Goal: Task Accomplishment & Management: Manage account settings

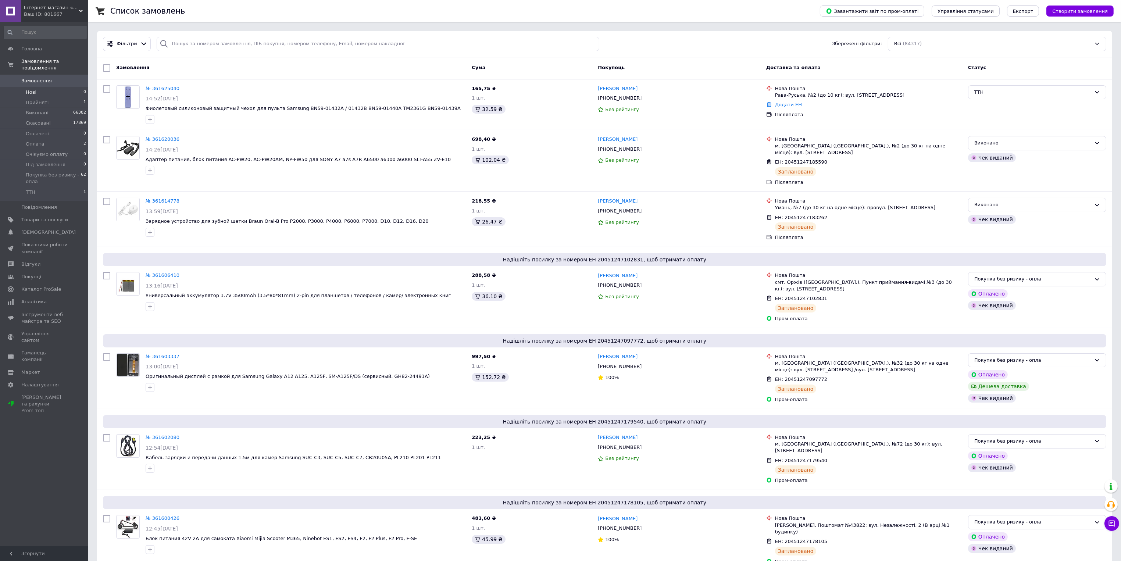
drag, startPoint x: 61, startPoint y: 75, endPoint x: 64, endPoint y: 82, distance: 8.1
click at [62, 78] on span "Замовлення" at bounding box center [44, 81] width 47 height 7
click at [78, 97] on li "Прийняті 1" at bounding box center [45, 102] width 90 height 10
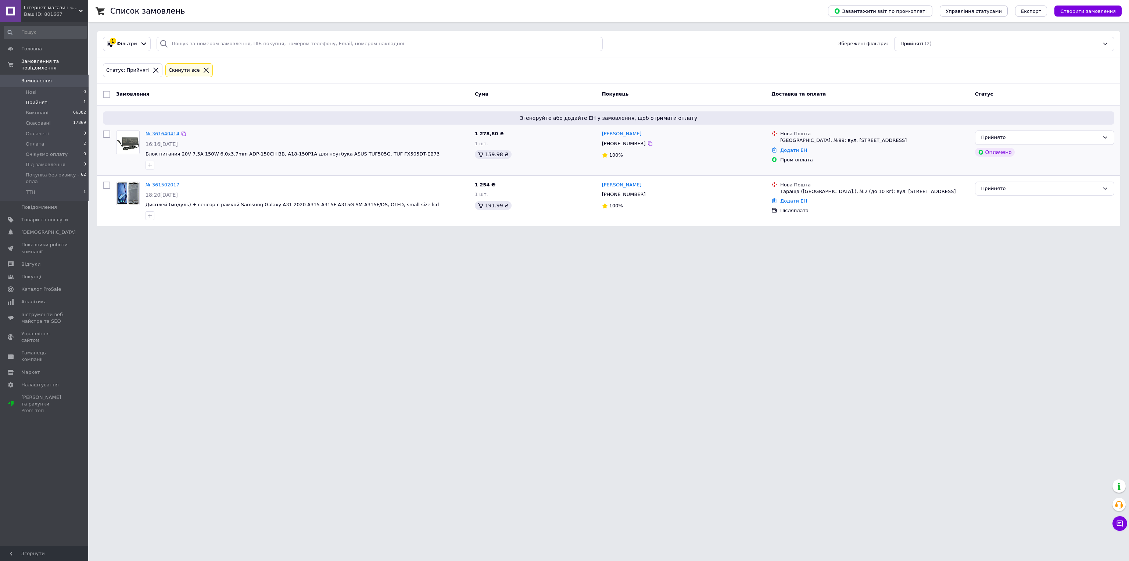
click at [155, 132] on link "№ 361640414" at bounding box center [163, 134] width 34 height 6
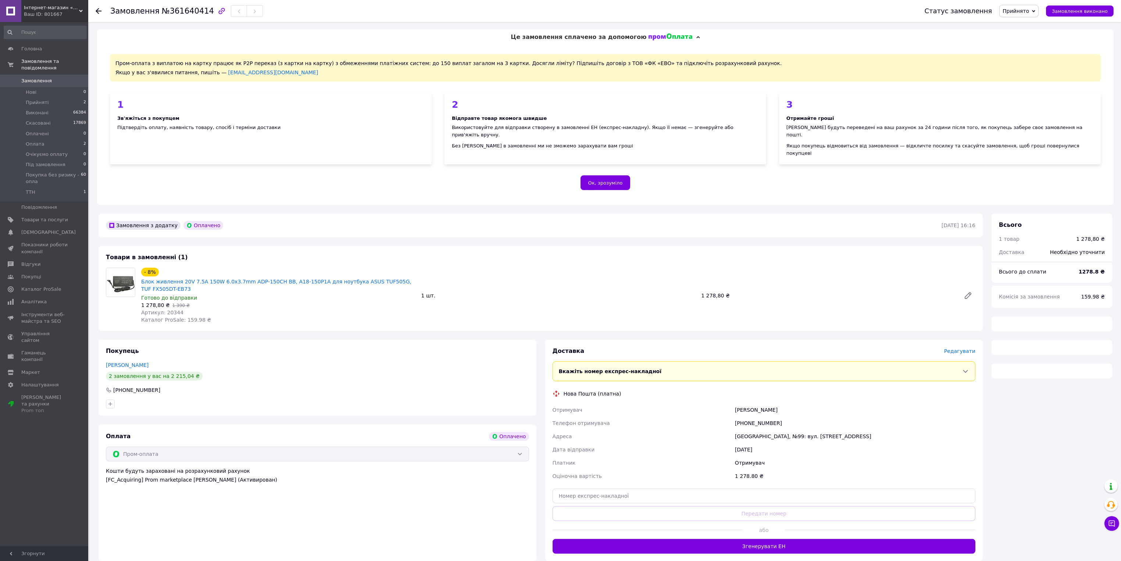
click at [1029, 8] on span "Прийнято" at bounding box center [1015, 11] width 26 height 6
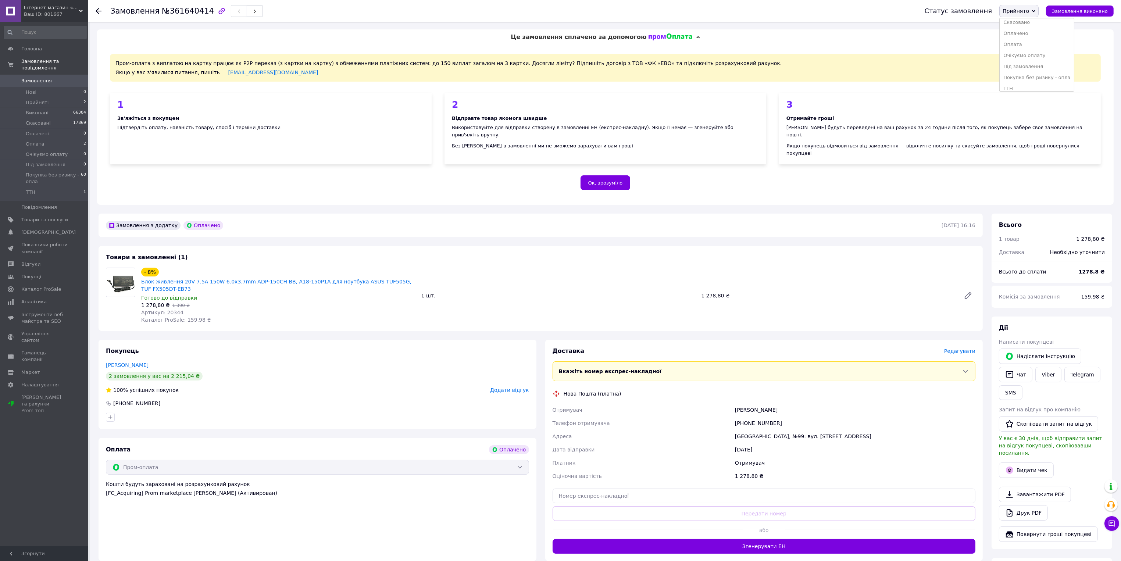
scroll to position [19, 0]
click at [1030, 86] on li "ТТН" at bounding box center [1036, 84] width 74 height 11
drag, startPoint x: 734, startPoint y: 394, endPoint x: 801, endPoint y: 424, distance: 73.7
click at [801, 424] on div "Отримувач Коноваленко Виктор Телефон отримувача +380988100234 Адреса Київ, №99:…" at bounding box center [764, 442] width 426 height 79
copy div "Коноваленко Виктор Телефон отримувача +380988100234 Адреса Київ, №99: вул. Салю…"
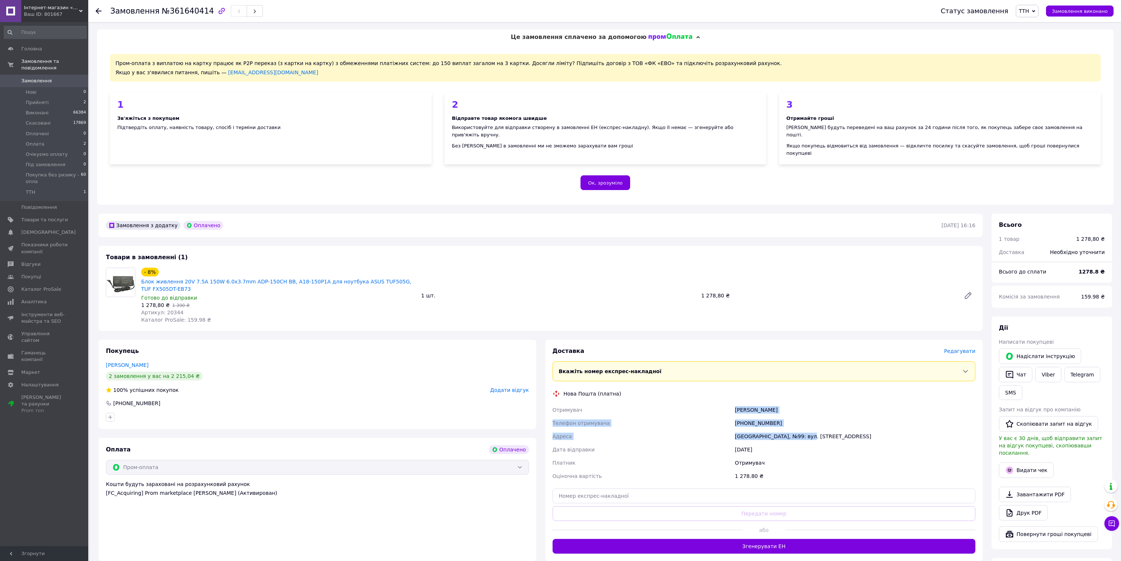
copy div "Коноваленко Виктор Телефон отримувача +380988100234 Адреса Київ, №99: вул. Салю…"
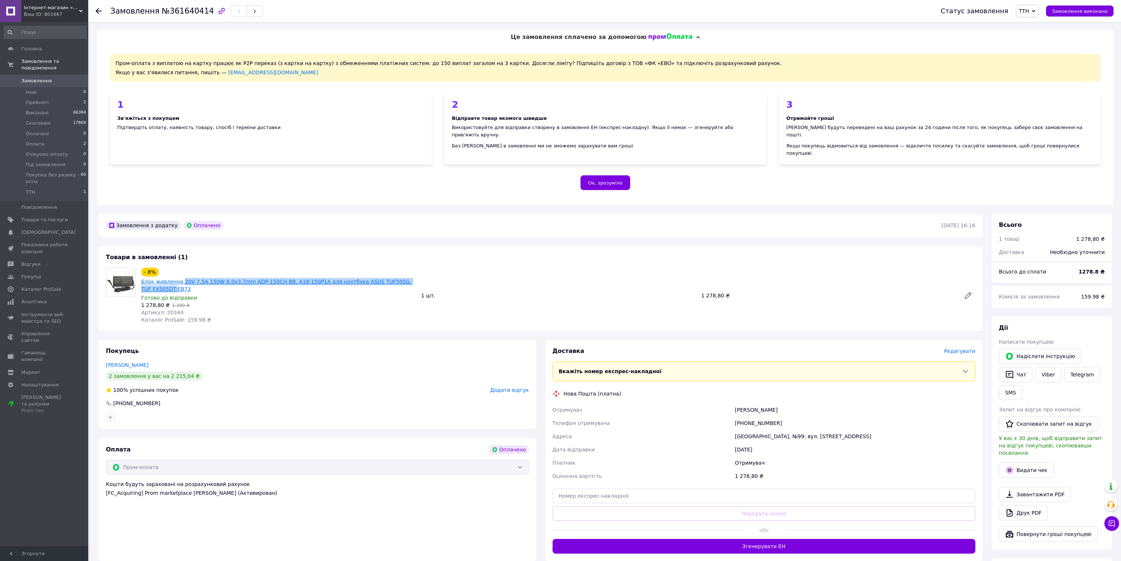
drag, startPoint x: 413, startPoint y: 266, endPoint x: 178, endPoint y: 269, distance: 234.5
click at [178, 278] on span "Блок живлення 20V 7.5A 150W 6.0x3.7mm ADP-150CH BB, A18-150P1A для ноутбука ASU…" at bounding box center [278, 285] width 274 height 15
copy link "20V 7.5A 150W 6.0x3.7mm ADP-150CH BB, A18-150P1A для ноутбука ASUS TUF505G, TUF…"
click at [539, 270] on div "- 8% Блок живлення 20V 7.5A 150W 6.0x3.7mm ADP-150CH BB, A18-150P1A для ноутбук…" at bounding box center [558, 295] width 840 height 59
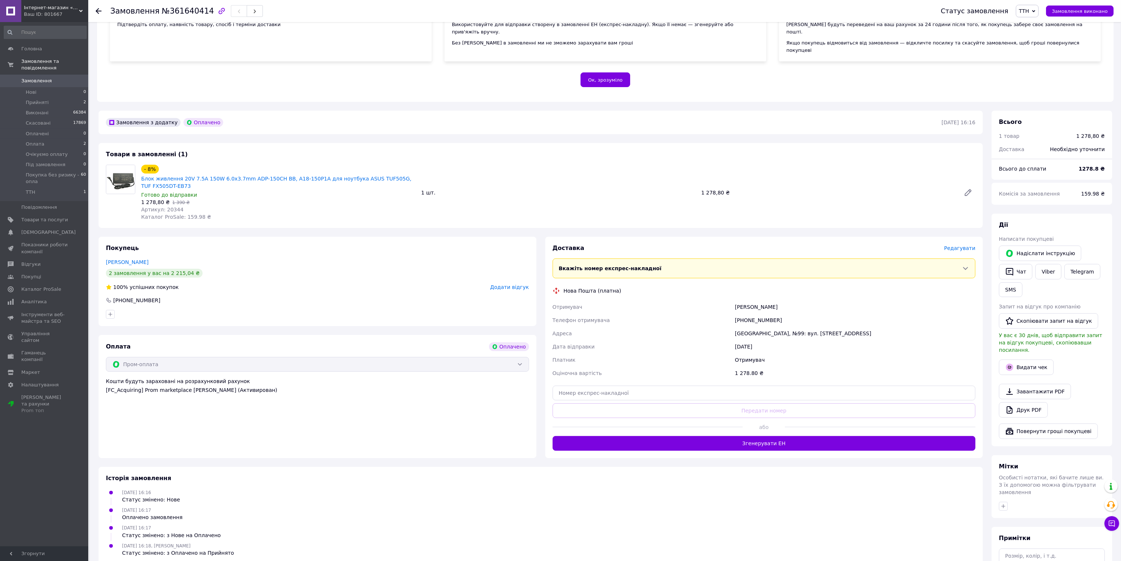
scroll to position [110, 0]
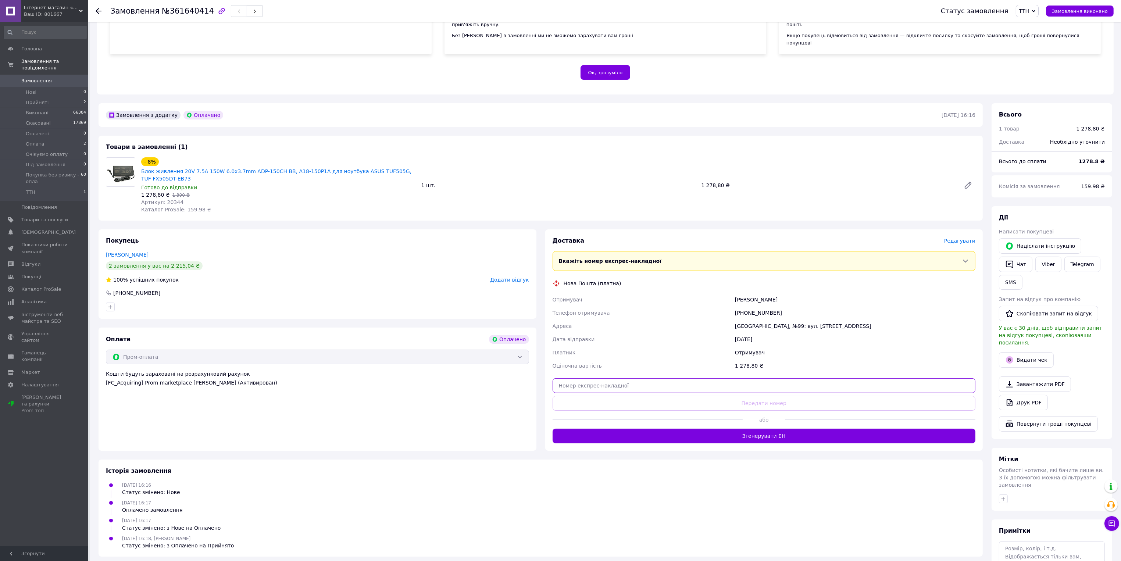
click at [662, 378] on input "text" at bounding box center [763, 385] width 423 height 15
paste input "20451247351161"
type input "20451247351161"
click at [662, 396] on button "Передати номер" at bounding box center [763, 403] width 423 height 15
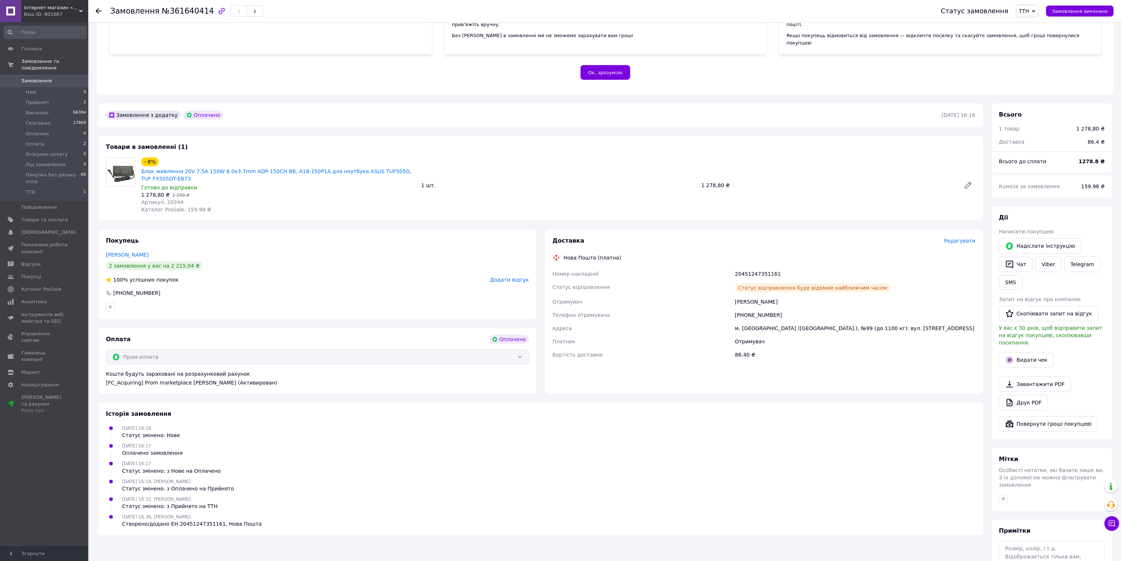
click at [943, 461] on ul "12.09.2025 16:16 Статус змінено: Нове 12.09.2025 16:17 Оплачено замовлення 12.0…" at bounding box center [540, 475] width 869 height 103
click at [54, 97] on li "Прийняті 2" at bounding box center [45, 102] width 90 height 10
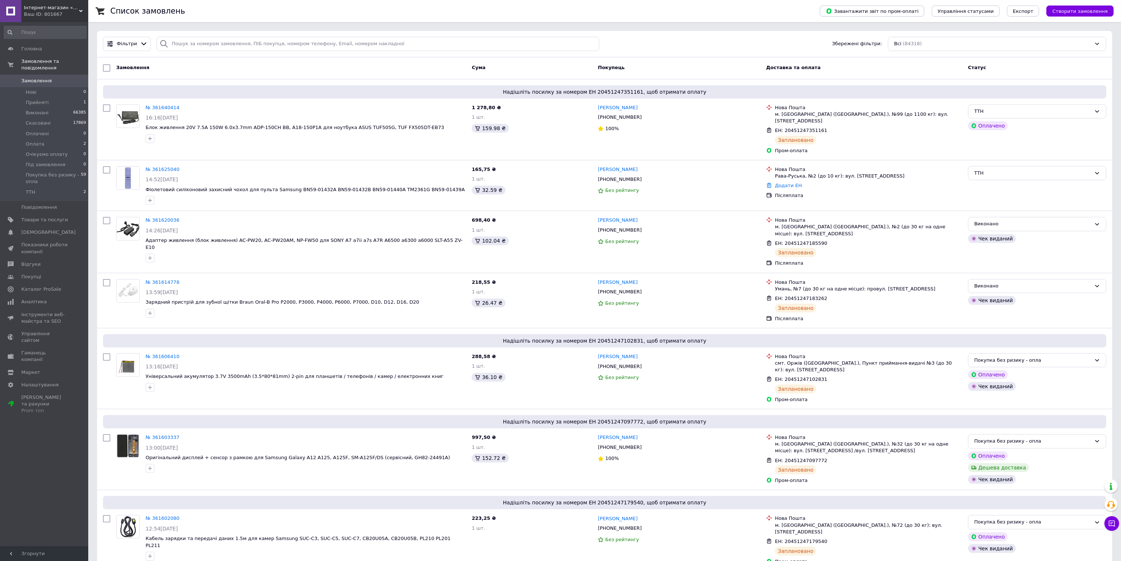
drag, startPoint x: 55, startPoint y: 442, endPoint x: 57, endPoint y: 438, distance: 4.2
click at [55, 442] on div "Головна Замовлення та повідомлення Замовлення 0 Нові 0 Прийняті 1 Виконані 6638…" at bounding box center [45, 285] width 90 height 526
click at [69, 139] on li "Оплата 2" at bounding box center [45, 144] width 90 height 10
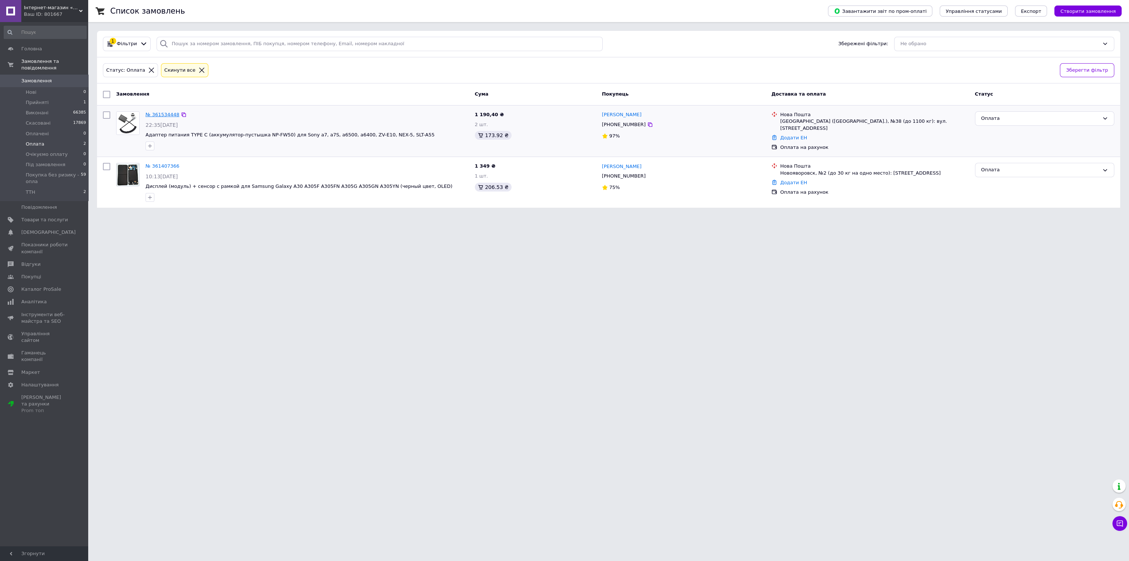
click at [151, 114] on link "№ 361534448" at bounding box center [163, 115] width 34 height 6
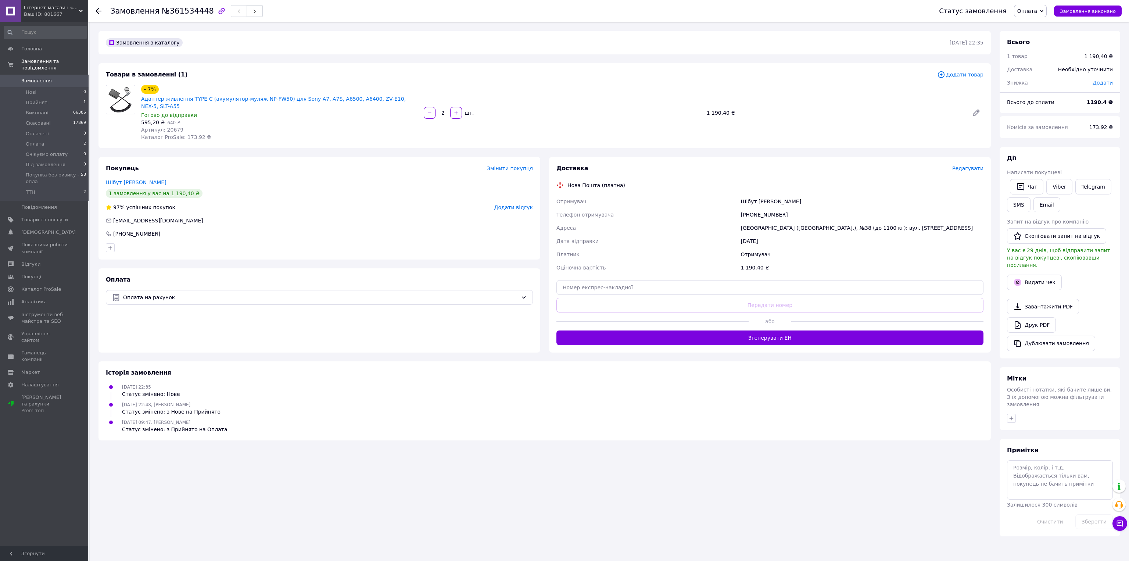
click at [1035, 8] on span "Оплата" at bounding box center [1027, 11] width 20 height 6
click at [1032, 84] on li "ТТН" at bounding box center [1051, 84] width 74 height 11
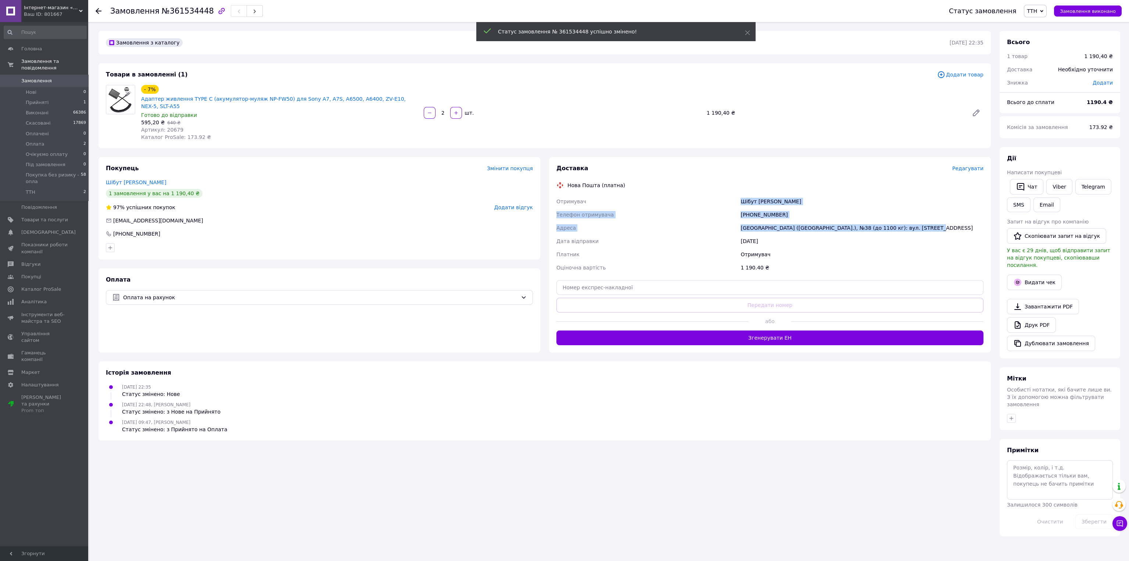
drag, startPoint x: 740, startPoint y: 192, endPoint x: 916, endPoint y: 220, distance: 177.6
click at [916, 220] on div "Отримувач Шібут Кирило Телефон отримувача +380939294394 Адреса Київ (Київська о…" at bounding box center [770, 234] width 430 height 79
copy div "Шібут Кирило Телефон отримувача +380939294394 Адреса Київ (Київська обл.), №38 …"
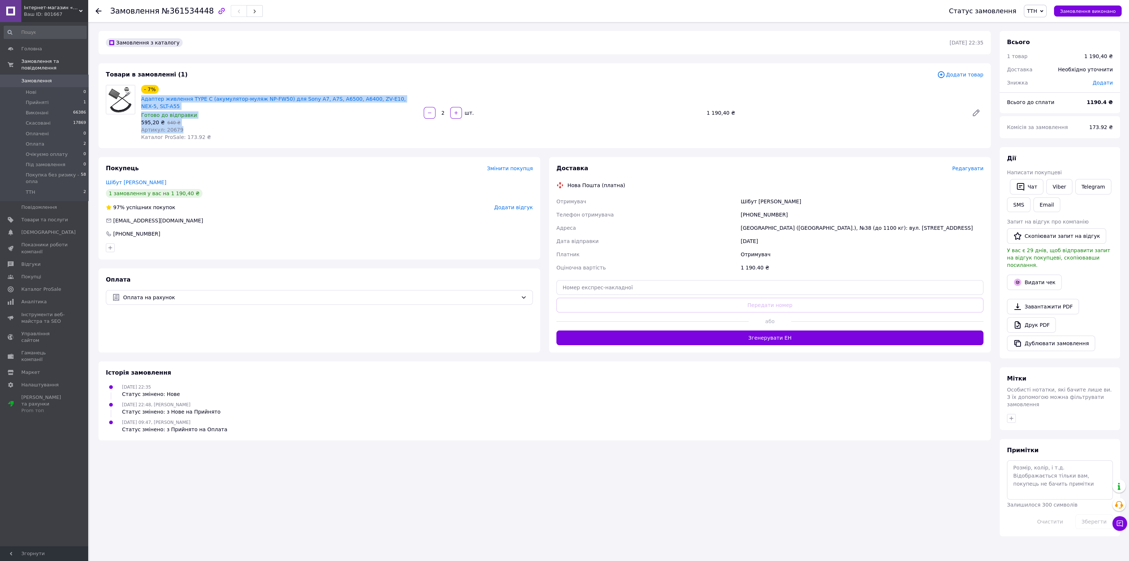
drag, startPoint x: 139, startPoint y: 99, endPoint x: 194, endPoint y: 119, distance: 58.0
click at [194, 119] on div "- 7% Адаптер живлення TYPE C (акумулятор-муляж NP-FW50) для Sony A7, A7S, A6500…" at bounding box center [279, 112] width 283 height 59
copy div "Адаптер живлення TYPE C (акумулятор-муляж NP-FW50) для Sony A7, A7S, A6500, A64…"
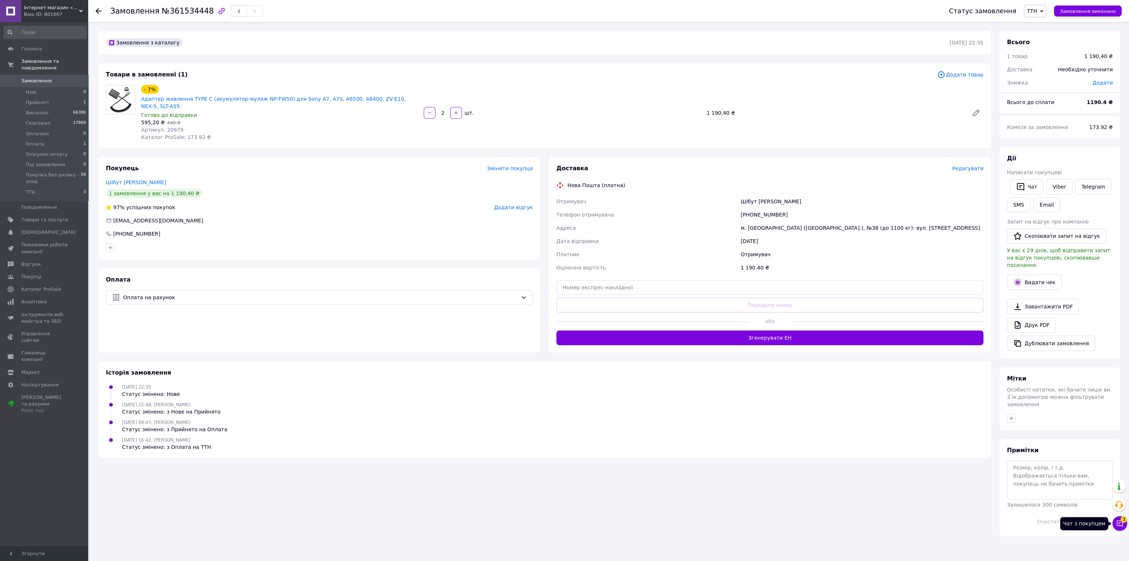
click at [1118, 521] on icon at bounding box center [1120, 523] width 6 height 6
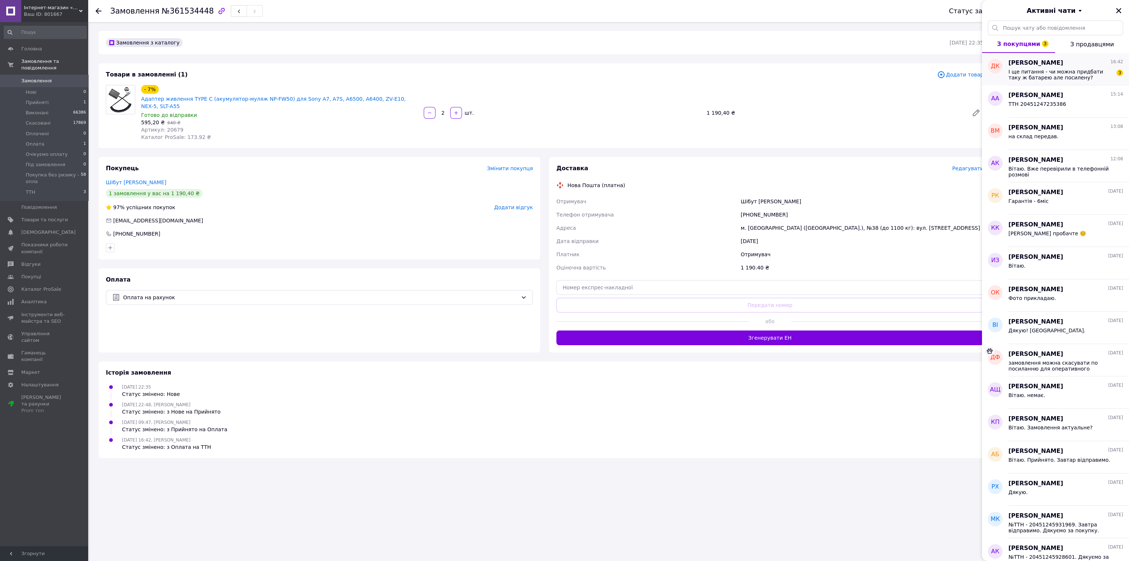
click at [1037, 79] on span "І ще питання - чи можна придбати таку ж батарею але посилену?" at bounding box center [1061, 75] width 104 height 12
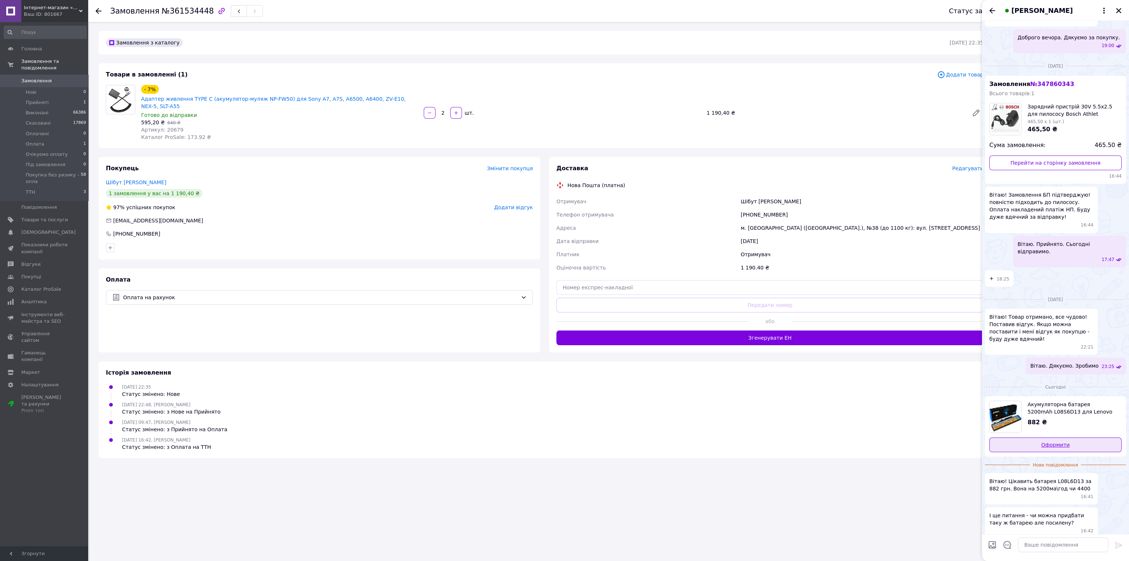
scroll to position [407, 0]
click at [1071, 404] on span "Акумуляторна батарея 5200mAh L08S6D13 для Lenovo IdeaPad Y550A Y550P Y450 Y450A…" at bounding box center [1072, 408] width 88 height 15
drag, startPoint x: 1064, startPoint y: 550, endPoint x: 1062, endPoint y: 537, distance: 13.4
click at [1064, 550] on textarea at bounding box center [1063, 544] width 90 height 15
click at [1040, 545] on textarea "Вітаю. Зараз аналоги по цій моделі" at bounding box center [1055, 544] width 105 height 15
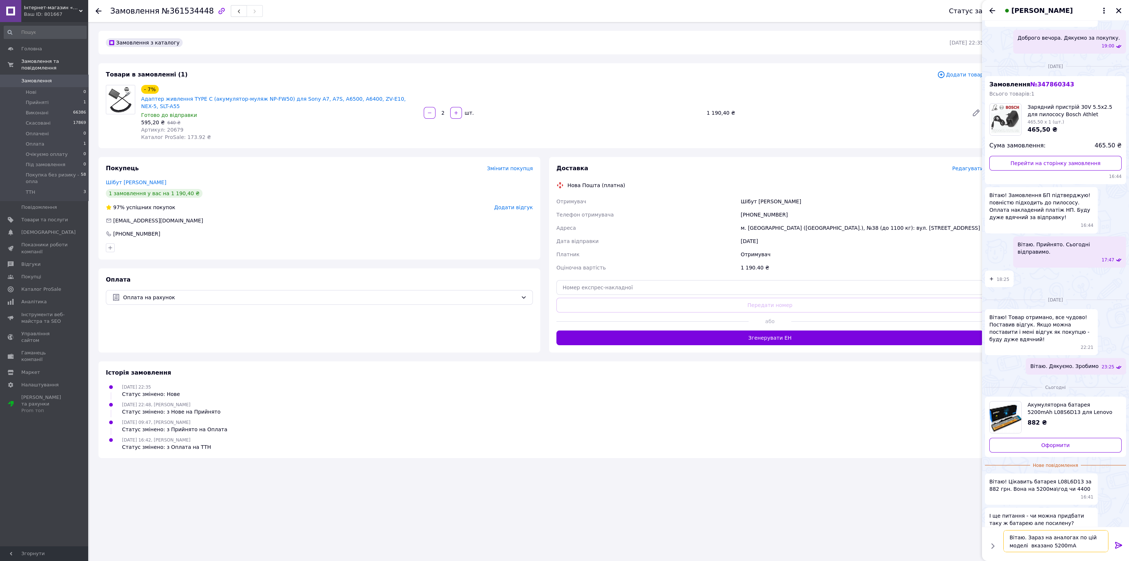
type textarea "Вітаю. Зараз на аналогах по цій моделі вказано 5200mAh"
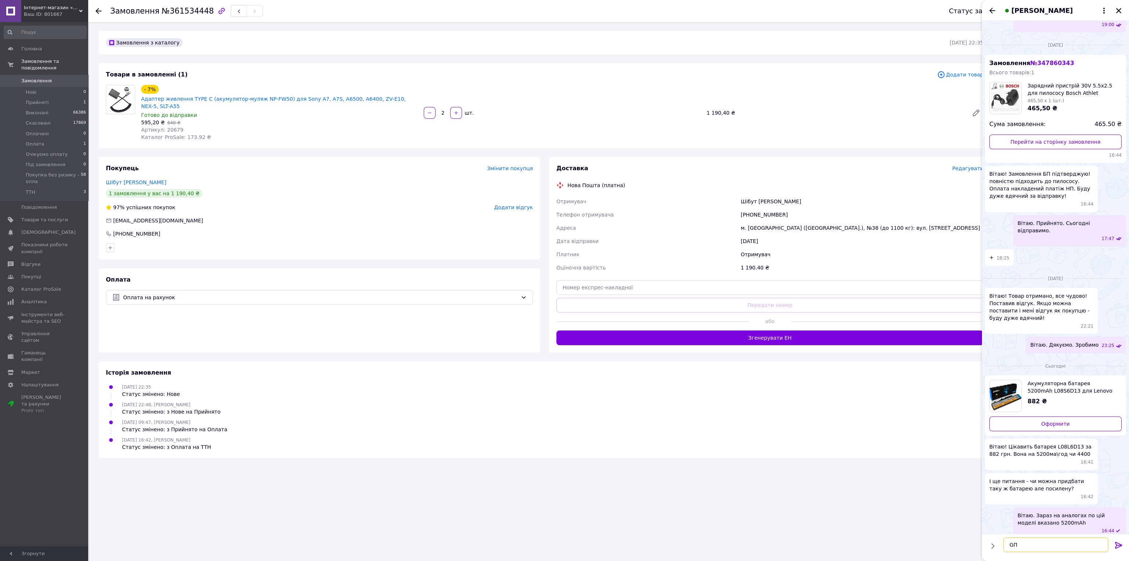
type textarea "G"
type textarea "Посилених батарей по цій моделі не зустрічали"
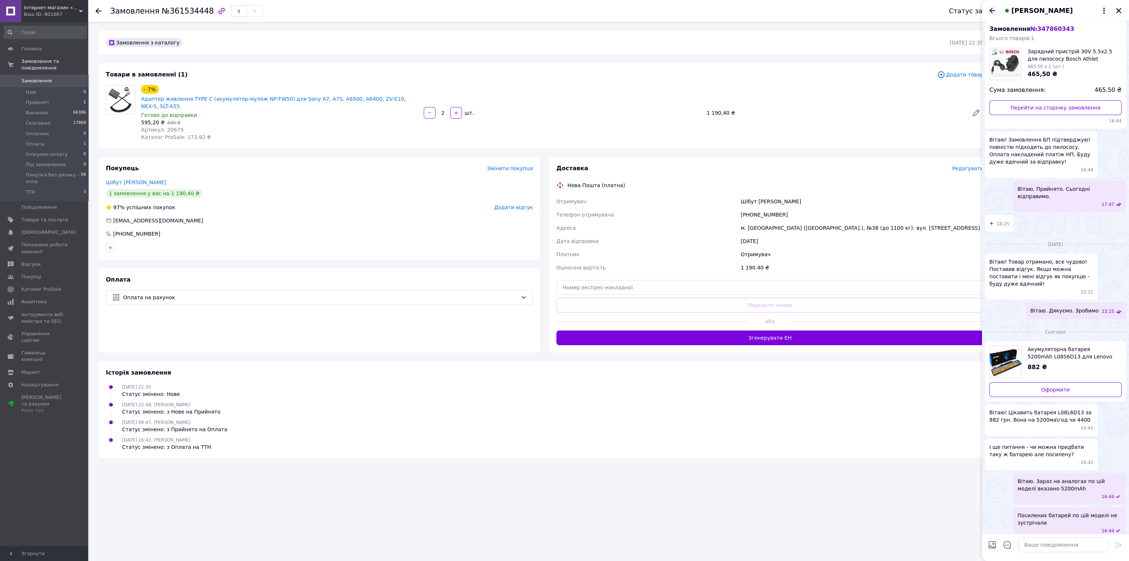
click at [989, 10] on icon "Назад" at bounding box center [992, 10] width 9 height 9
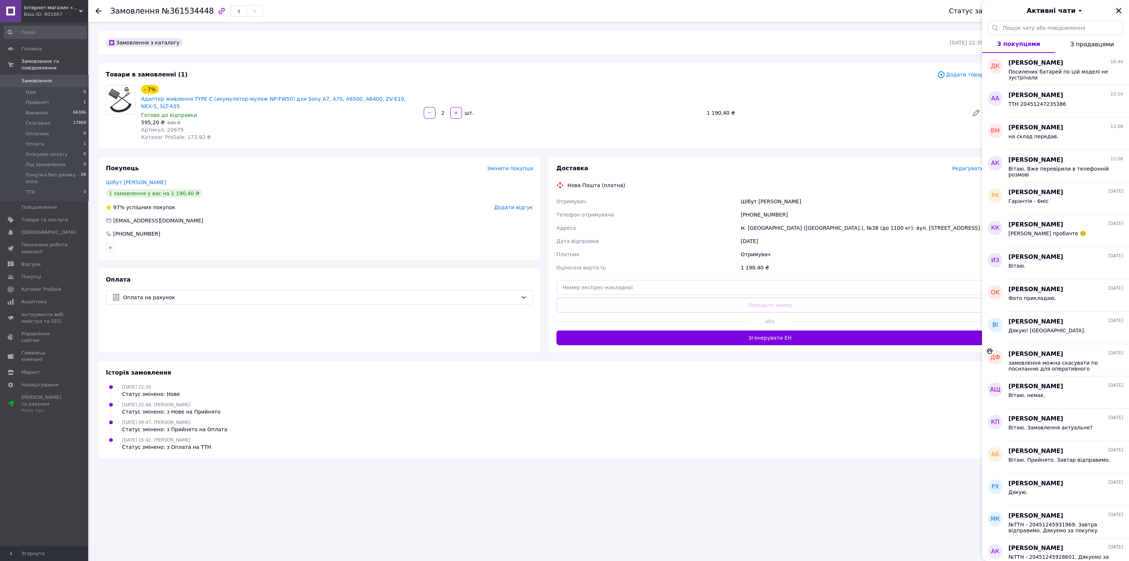
click at [1121, 9] on icon "Закрити" at bounding box center [1119, 10] width 7 height 7
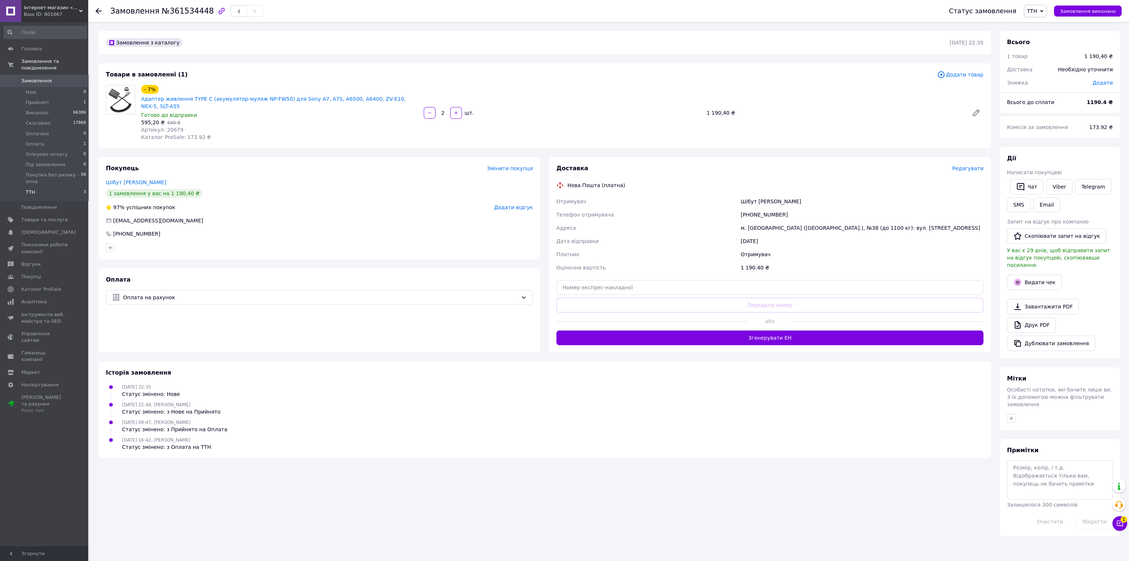
click at [62, 187] on li "ТТН 3" at bounding box center [45, 194] width 90 height 14
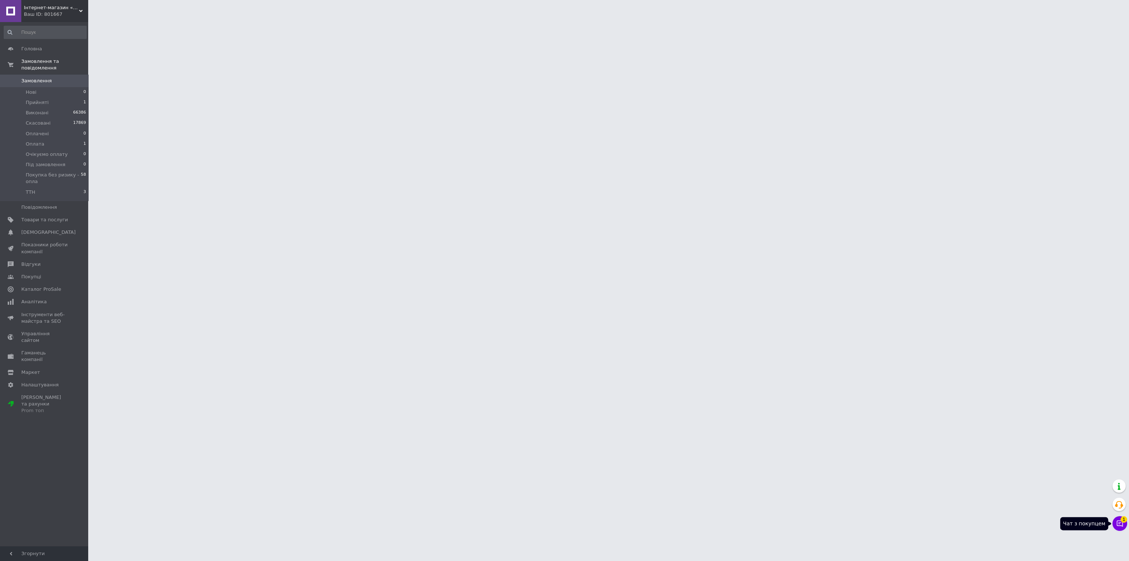
click at [1118, 526] on icon at bounding box center [1119, 523] width 7 height 7
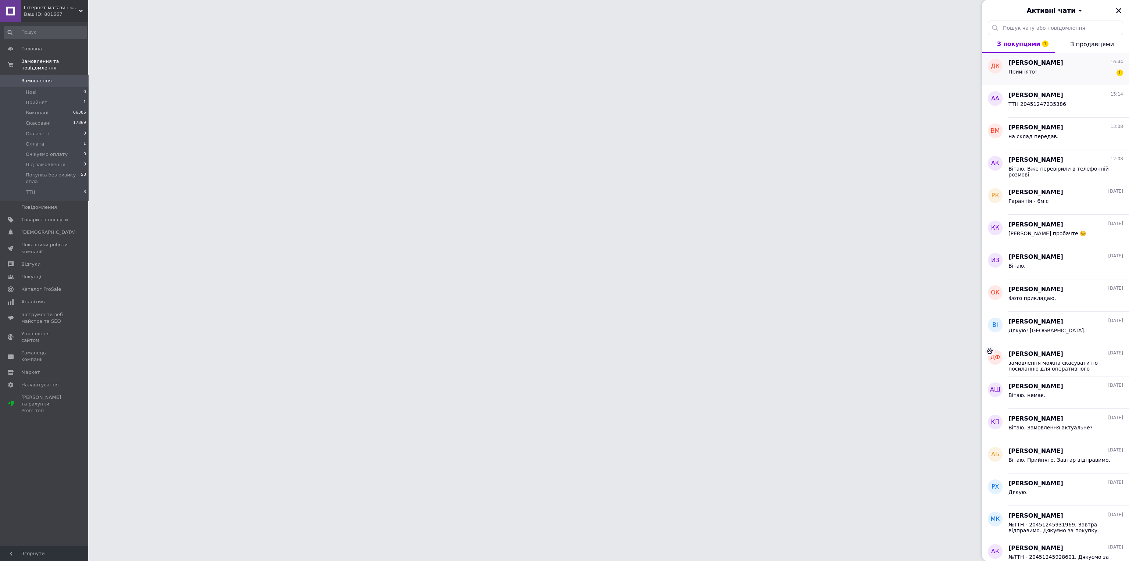
click at [1029, 67] on div "Прийнято! 1" at bounding box center [1066, 73] width 115 height 12
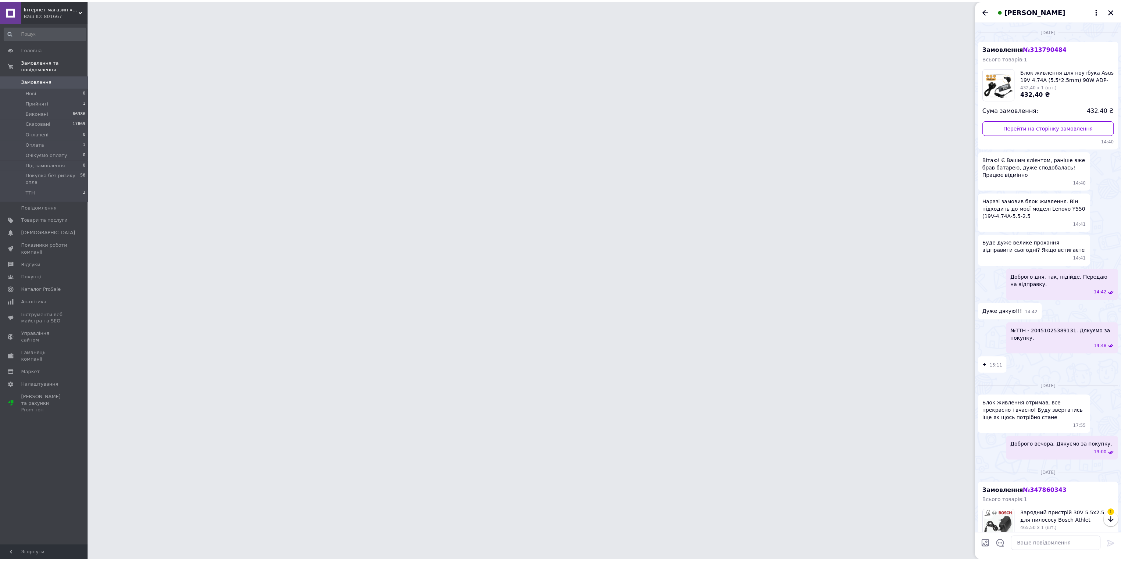
scroll to position [495, 0]
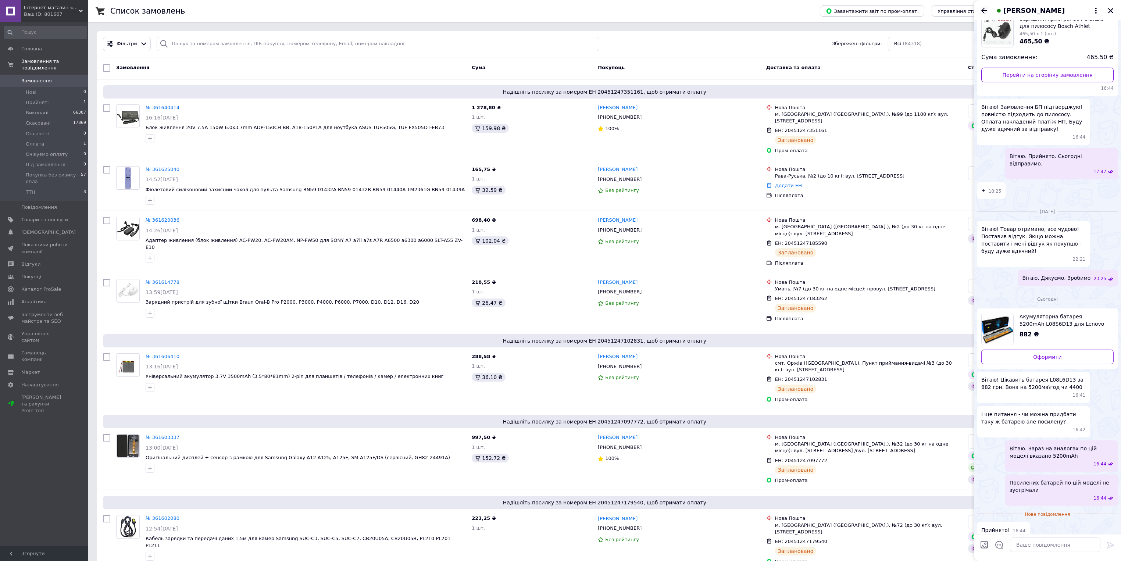
click at [983, 9] on icon "Назад" at bounding box center [984, 10] width 9 height 9
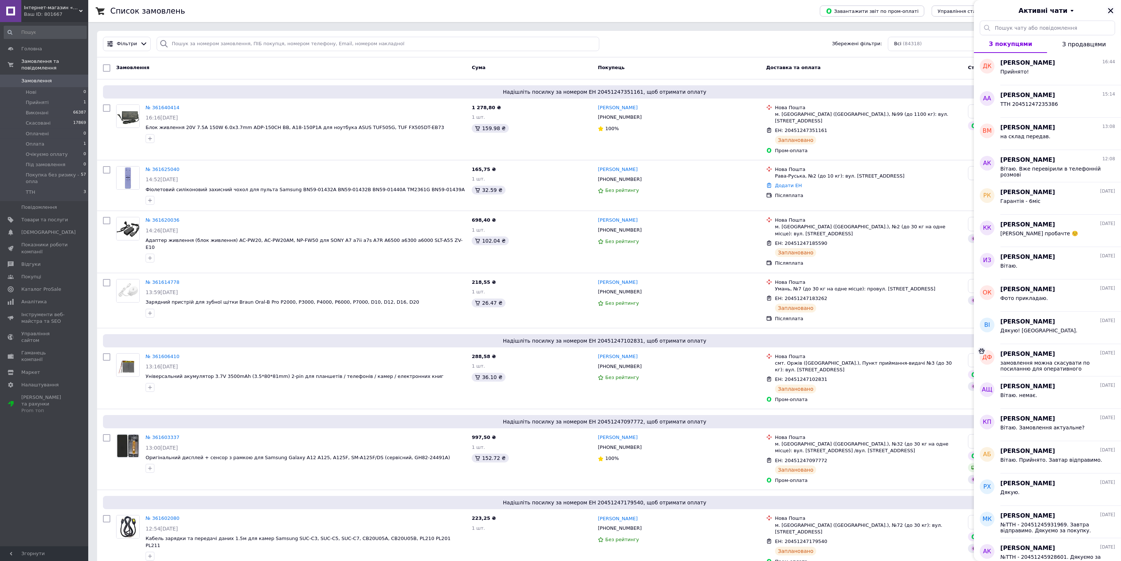
click at [1113, 8] on icon "Закрити" at bounding box center [1110, 10] width 7 height 7
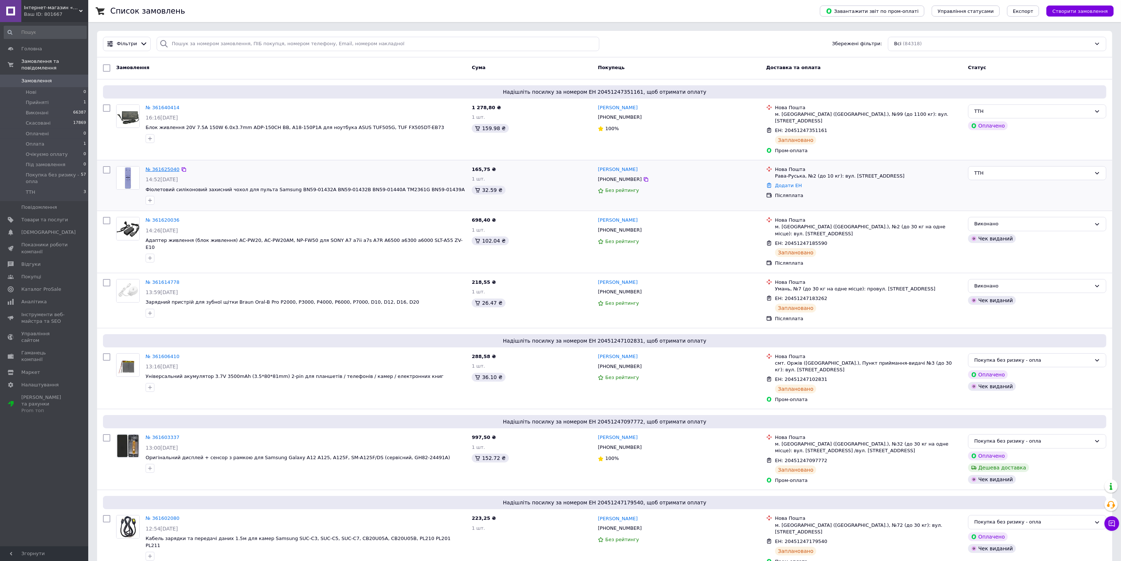
click at [166, 166] on link "№ 361625040" at bounding box center [163, 169] width 34 height 6
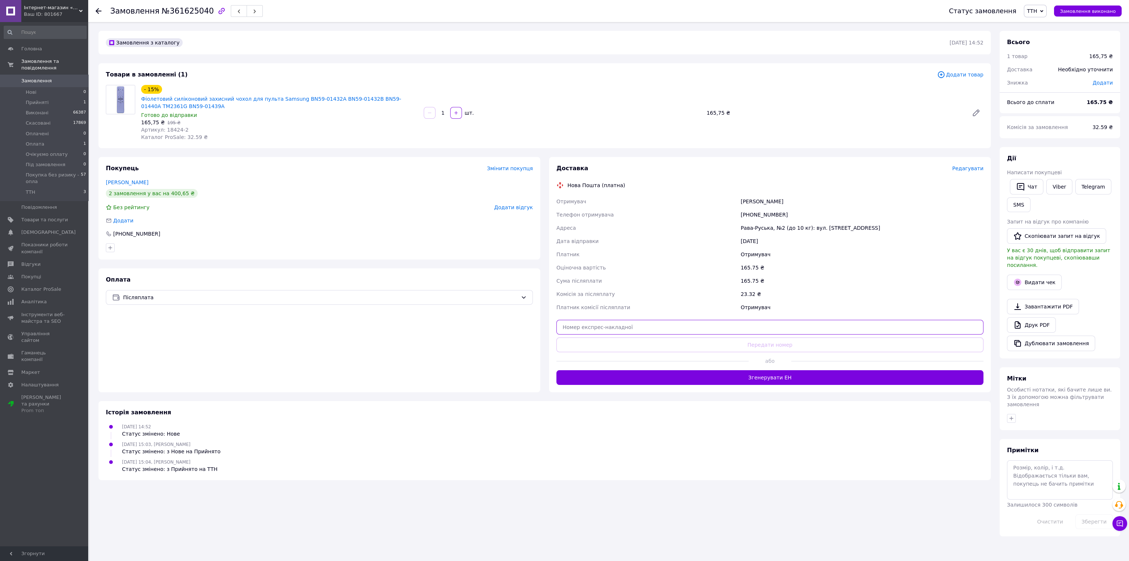
click at [601, 324] on input "text" at bounding box center [769, 327] width 427 height 15
paste input "20451247364231"
type input "20451247364231"
click at [609, 347] on button "Передати номер" at bounding box center [769, 344] width 427 height 15
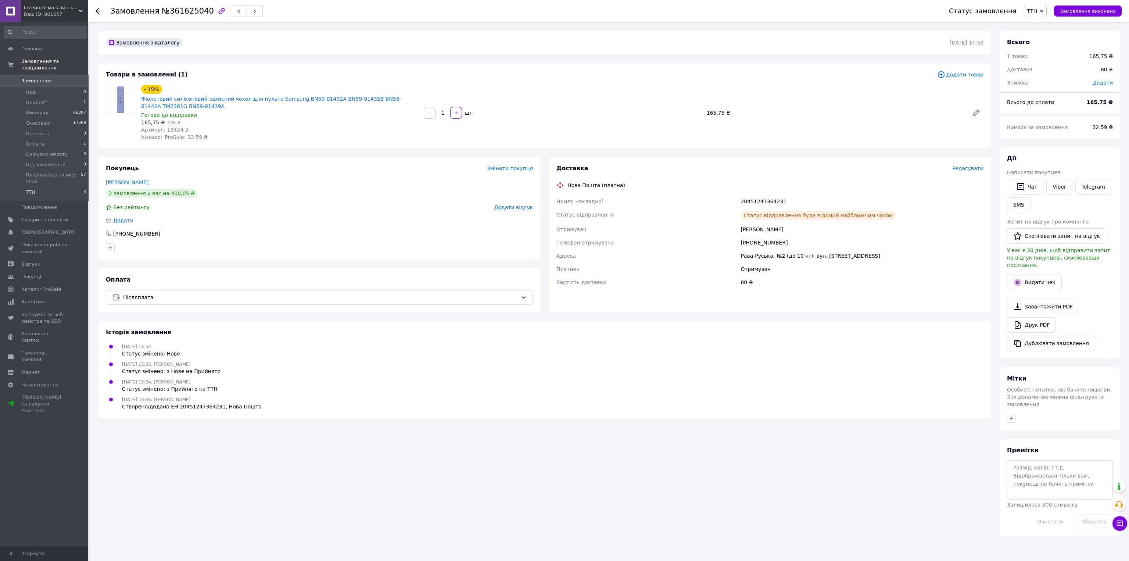
click at [83, 189] on span "3" at bounding box center [84, 192] width 3 height 7
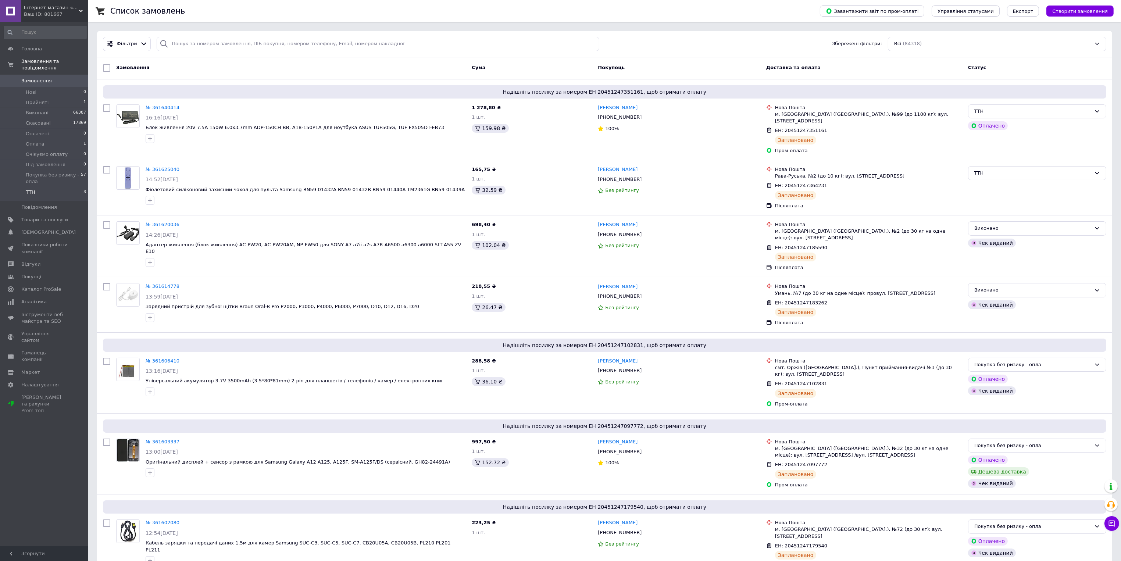
click at [76, 187] on li "ТТН 3" at bounding box center [45, 194] width 90 height 14
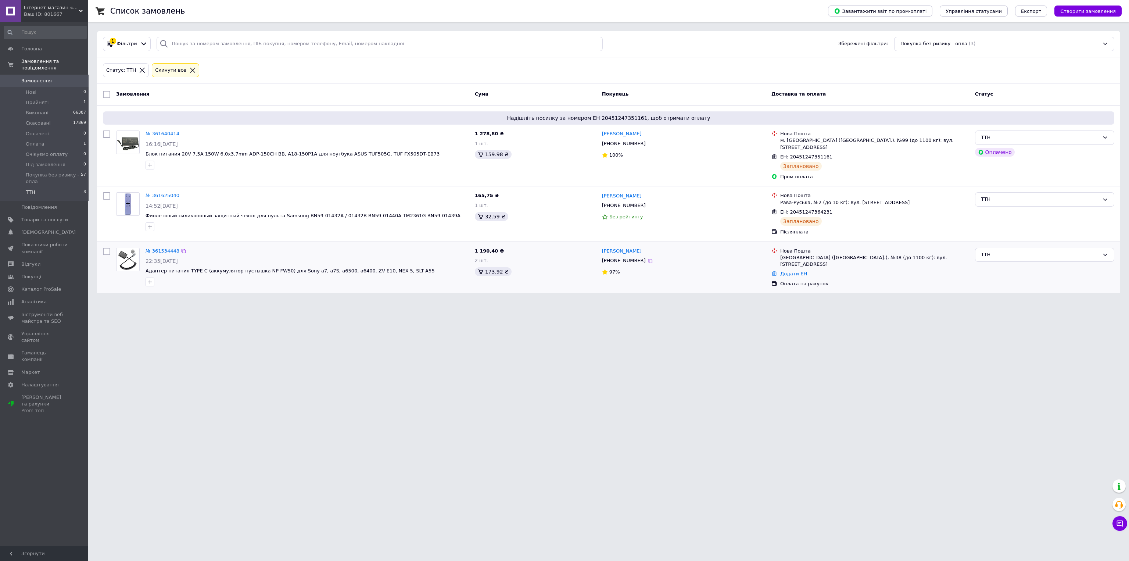
click at [165, 248] on link "№ 361534448" at bounding box center [163, 251] width 34 height 6
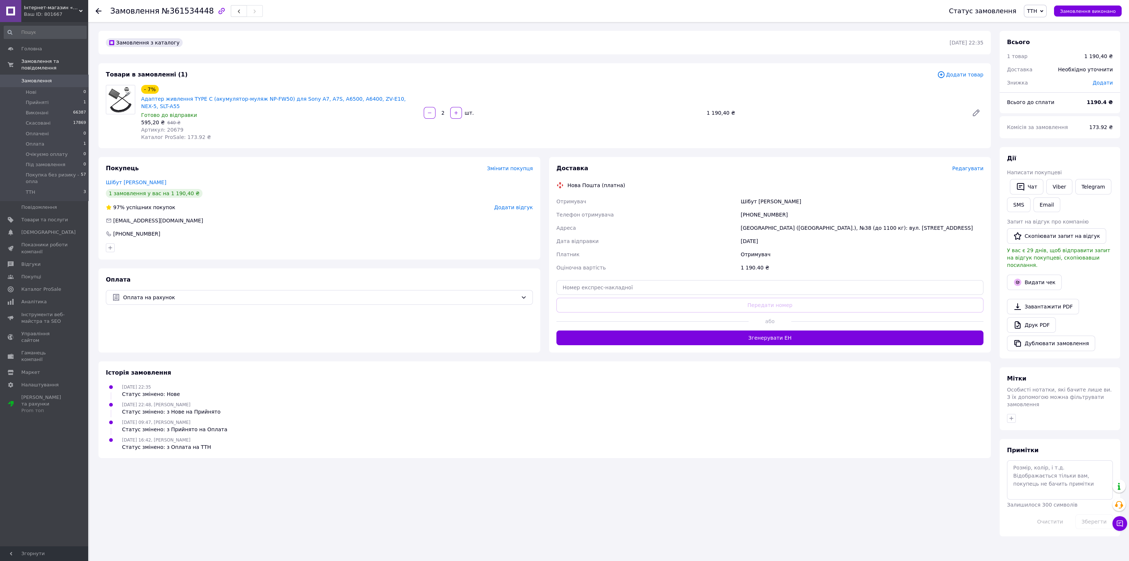
click at [613, 270] on div "Доставка Редагувати Нова Пошта (платна) Отримувач Шібут Кирило Телефон отримува…" at bounding box center [769, 254] width 427 height 181
drag, startPoint x: 613, startPoint y: 280, endPoint x: 619, endPoint y: 287, distance: 9.1
click at [613, 281] on input "text" at bounding box center [769, 287] width 427 height 15
paste input "20451247365904"
type input "20451247365904"
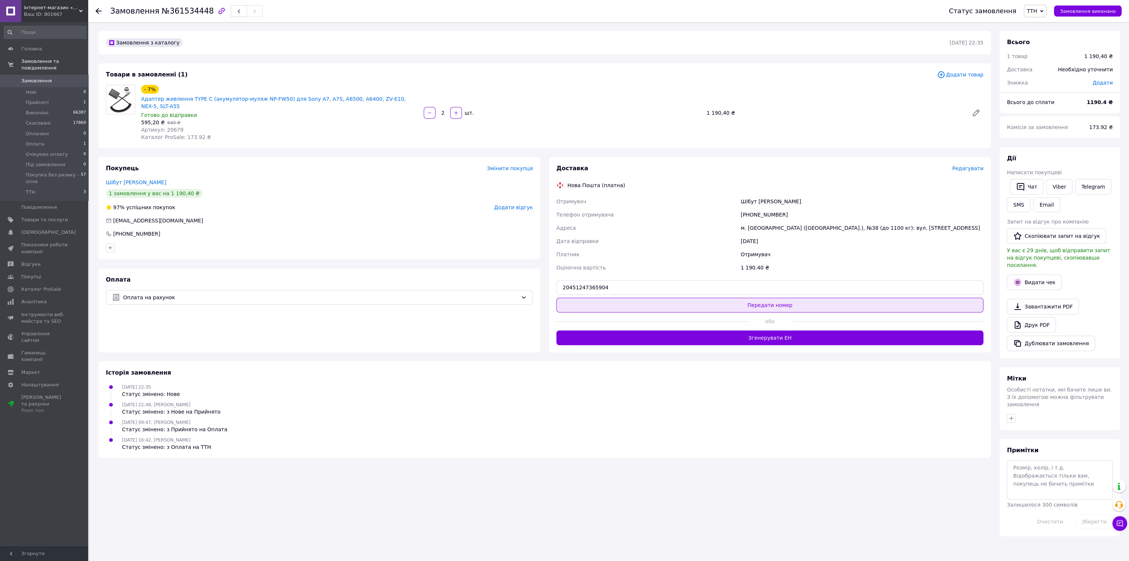
click at [627, 301] on button "Передати номер" at bounding box center [769, 305] width 427 height 15
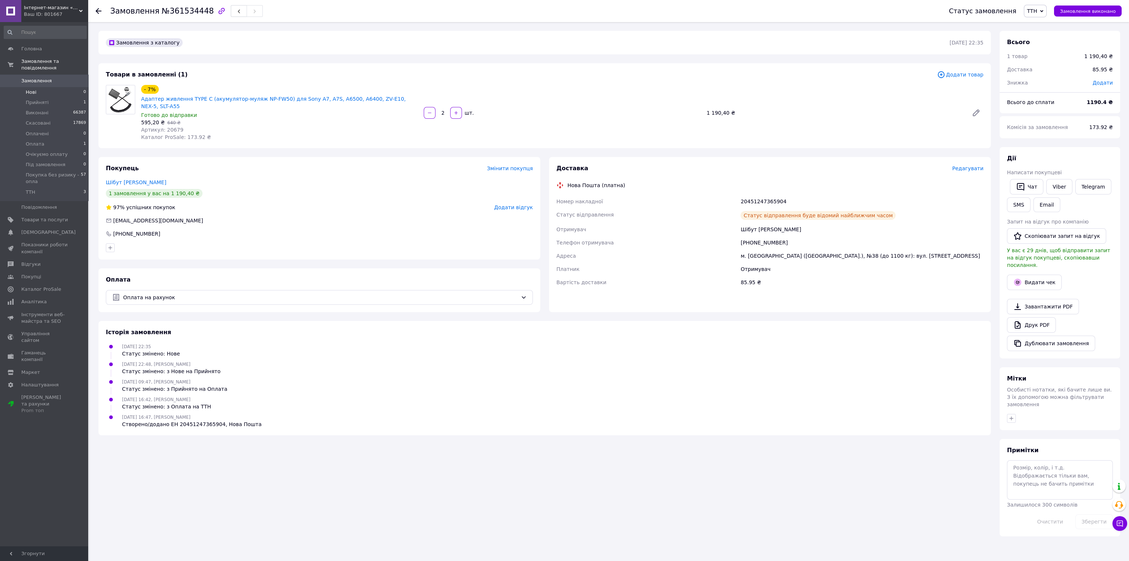
click at [47, 87] on li "Нові 0" at bounding box center [45, 92] width 90 height 10
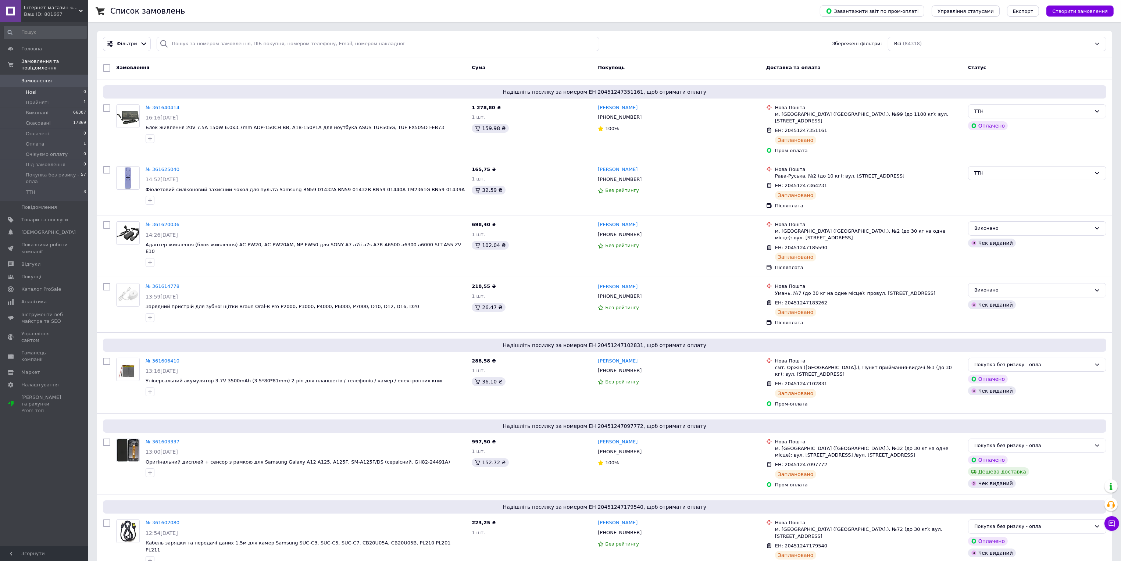
click at [67, 87] on li "Нові 0" at bounding box center [45, 92] width 90 height 10
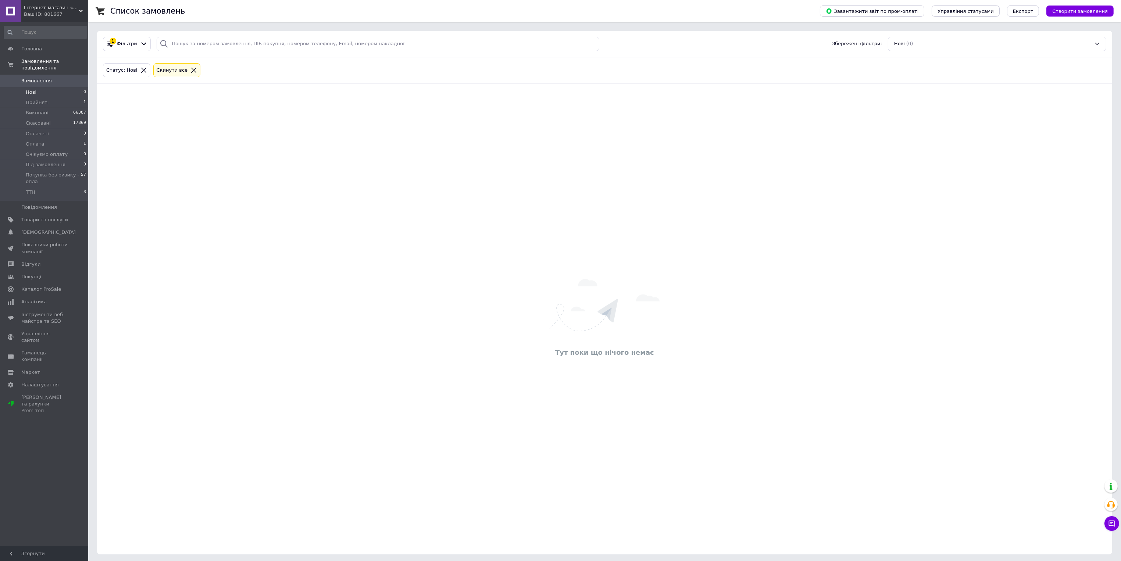
click at [140, 68] on icon at bounding box center [143, 70] width 7 height 7
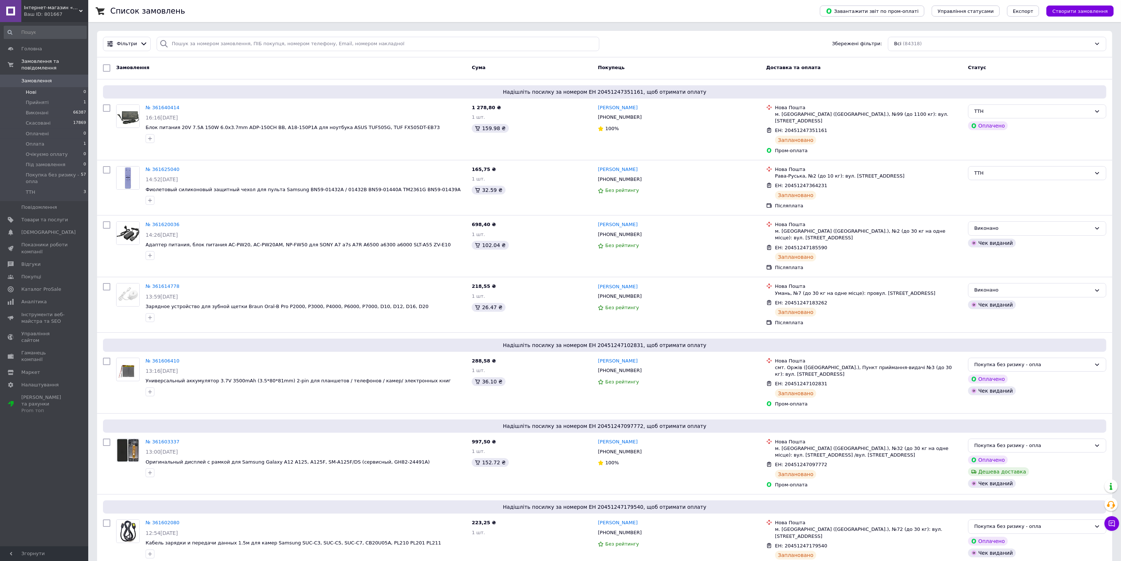
click at [79, 89] on li "Нові 0" at bounding box center [45, 92] width 90 height 10
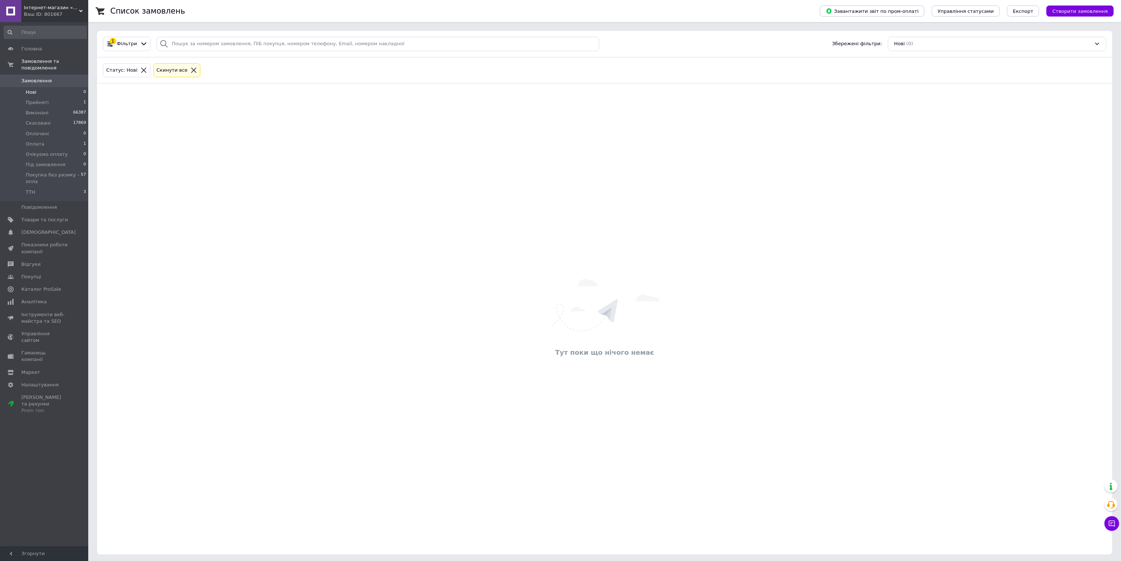
click at [140, 70] on icon at bounding box center [143, 70] width 7 height 7
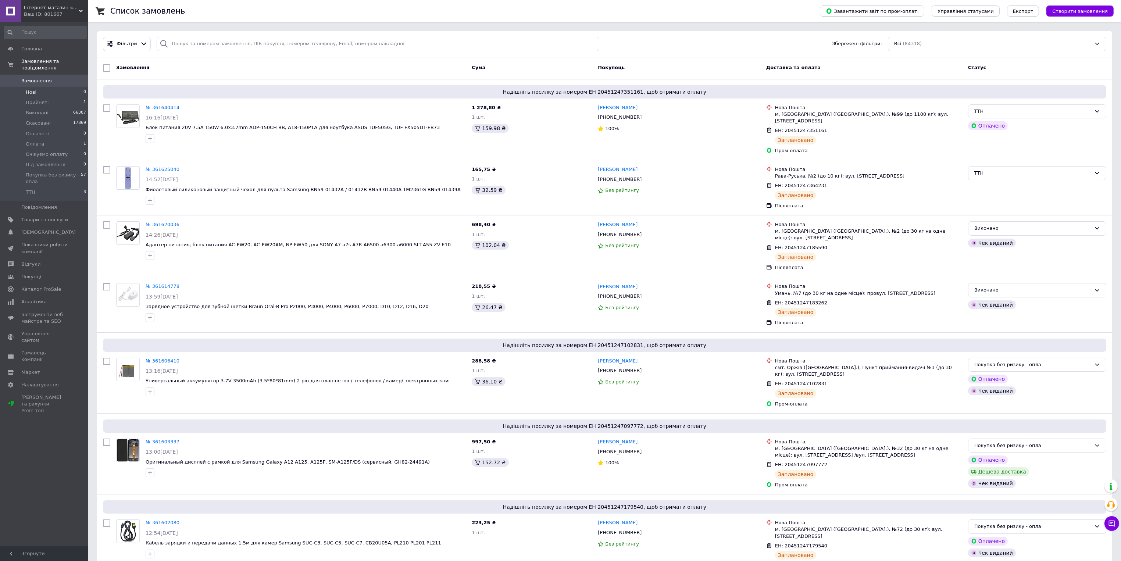
click at [72, 87] on li "Нові 0" at bounding box center [45, 92] width 90 height 10
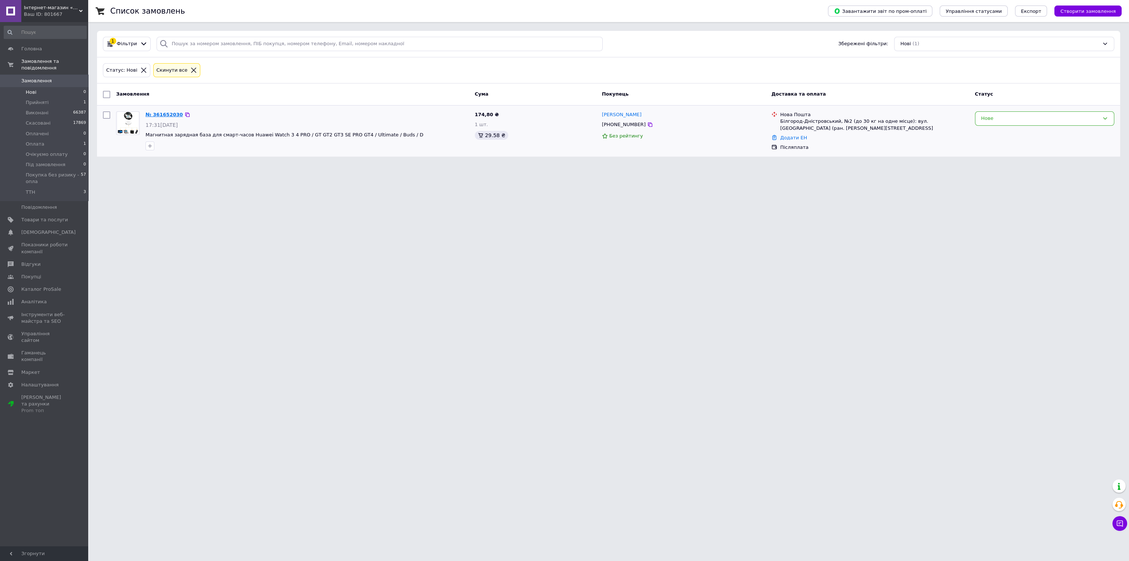
click at [162, 115] on link "№ 361652030" at bounding box center [164, 115] width 37 height 6
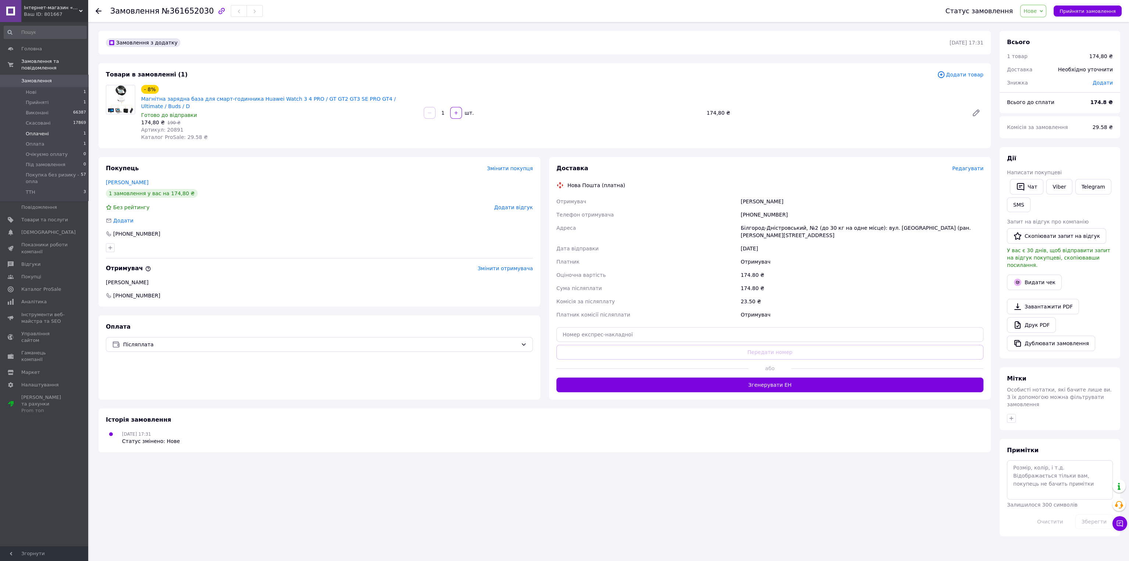
click at [78, 129] on li "Оплачені 1" at bounding box center [45, 134] width 90 height 10
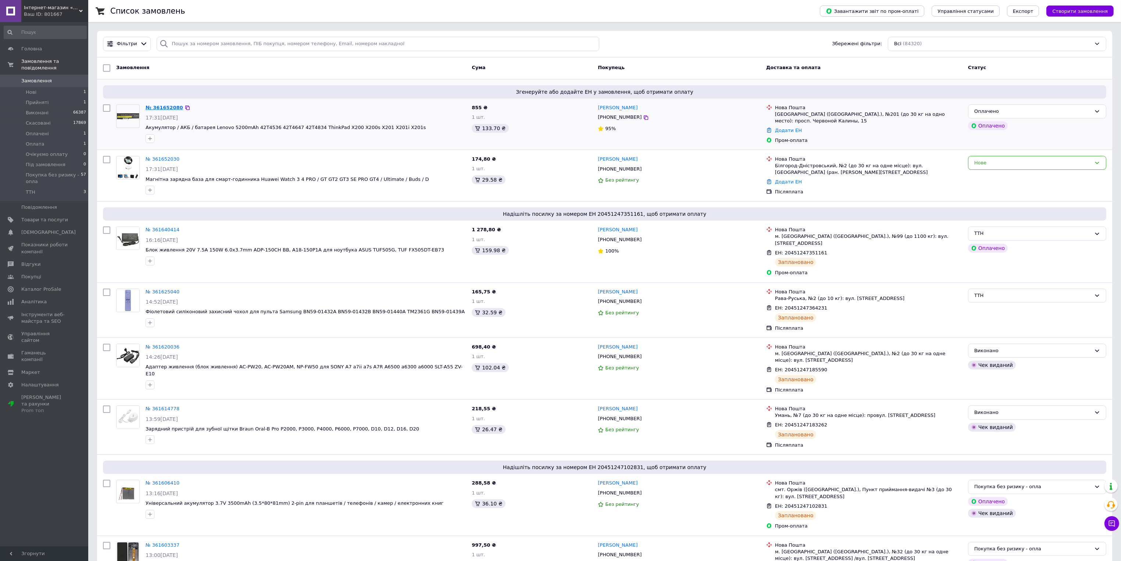
click at [169, 107] on link "№ 361652080" at bounding box center [164, 108] width 37 height 6
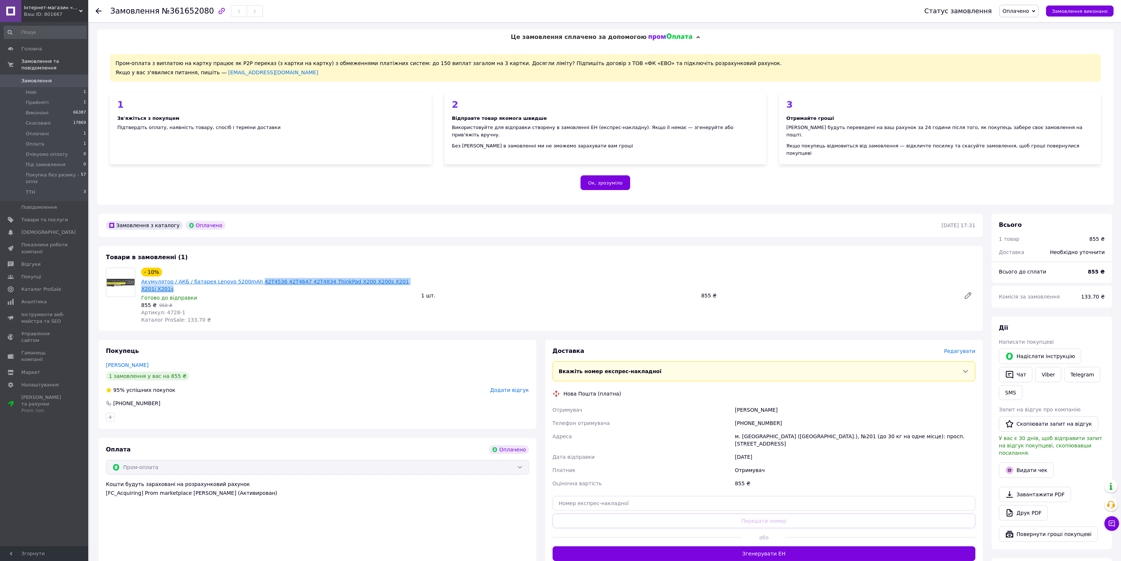
drag, startPoint x: 407, startPoint y: 266, endPoint x: 281, endPoint y: 270, distance: 125.4
click at [248, 267] on div "- 10% Акумулятор / АКБ / батарея Lenovo 5200mAh 42T4536 42T4647 42T4834 ThinkPa…" at bounding box center [278, 280] width 276 height 26
copy link "42T4536 42T4647 42T4834 ThinkPad X200 X200s X201 X201i X201s"
click at [1020, 9] on span "Оплачено" at bounding box center [1015, 11] width 26 height 6
click at [1025, 25] on li "Прийнято" at bounding box center [1036, 25] width 74 height 11
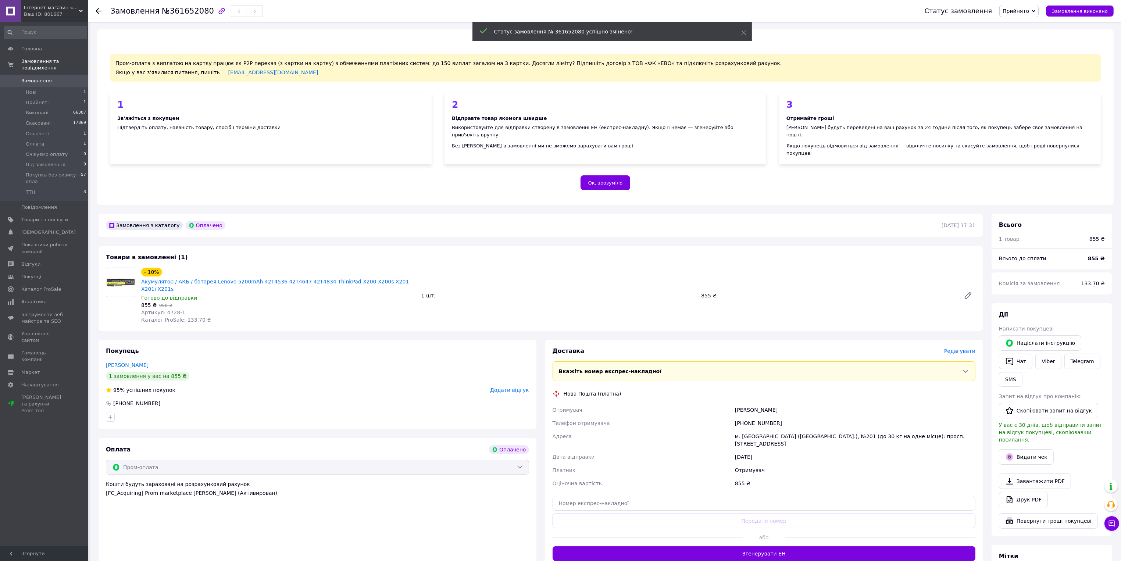
click at [1029, 10] on span "Прийнято" at bounding box center [1015, 11] width 26 height 6
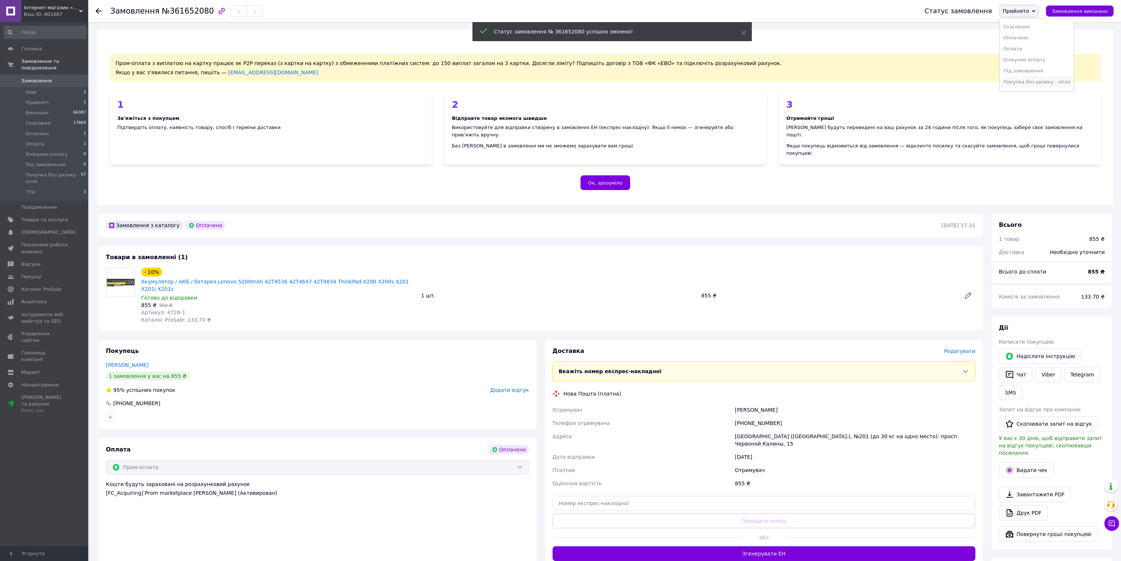
scroll to position [19, 0]
click at [1022, 84] on li "ТТН" at bounding box center [1036, 84] width 74 height 11
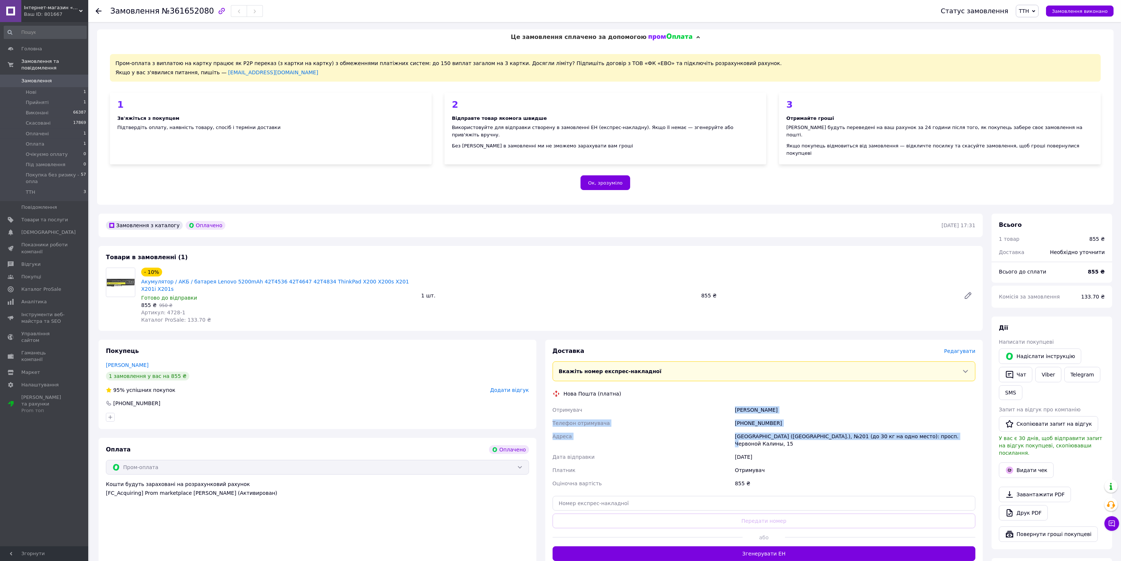
drag, startPoint x: 735, startPoint y: 387, endPoint x: 936, endPoint y: 415, distance: 202.7
click at [935, 416] on div "Отримувач Бабинец Алёна Телефон отримувача +380630564503 Адреса Киев (Киевская …" at bounding box center [764, 446] width 426 height 87
copy div "Бабинец Алёна Телефон отримувача +380630564503 Адреса Киев (Киевская обл.), №20…"
click at [728, 496] on input "text" at bounding box center [763, 503] width 423 height 15
paste input "20451247422773"
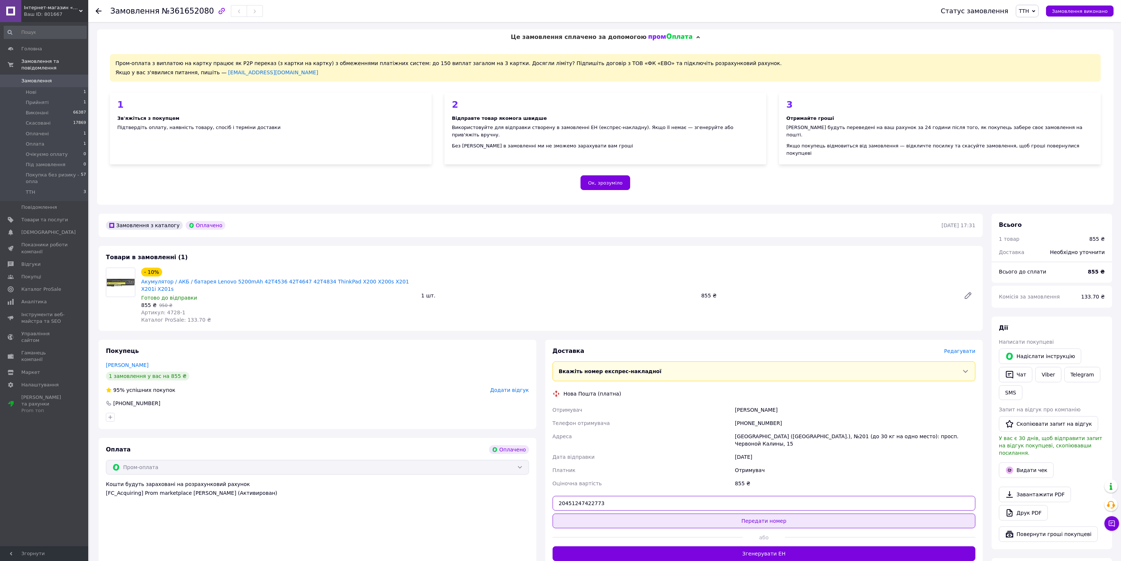
type input "20451247422773"
click at [727, 513] on button "Передати номер" at bounding box center [763, 520] width 423 height 15
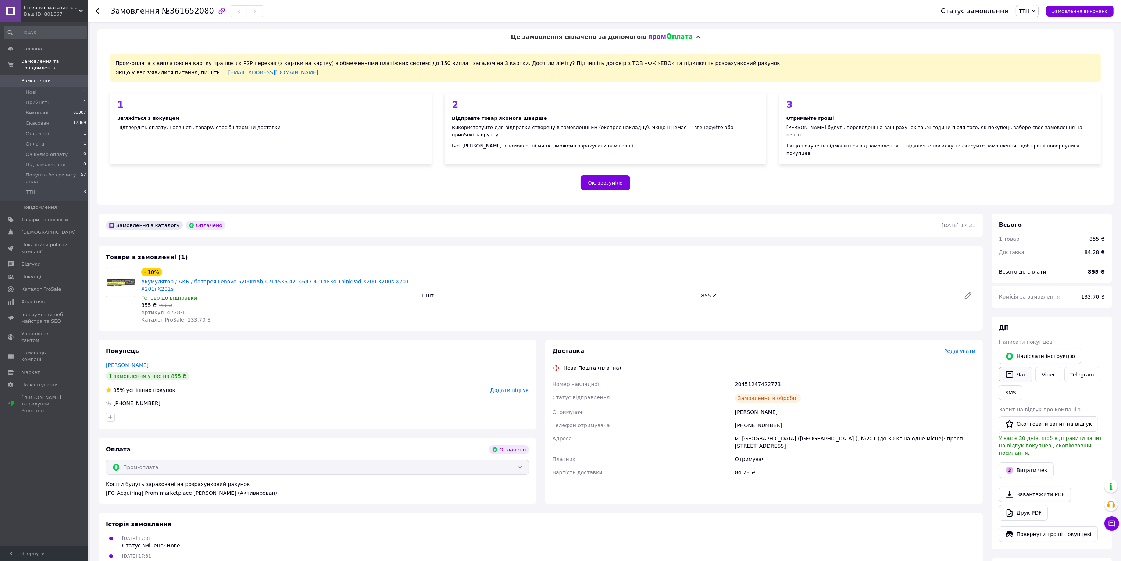
click at [1020, 367] on button "Чат" at bounding box center [1015, 374] width 33 height 15
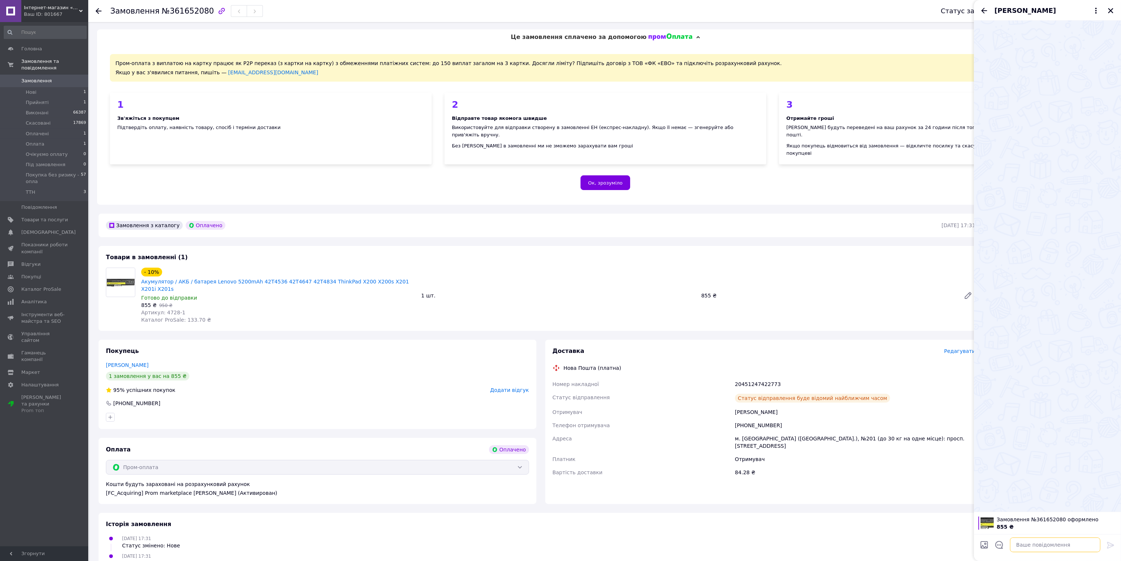
click at [1029, 549] on textarea at bounding box center [1055, 544] width 90 height 15
paste textarea "20451247422773"
type textarea "Вітаю. Замовлення прийнято. В понеділок відправимо. №ТТН - 20451247422773. Дяку…"
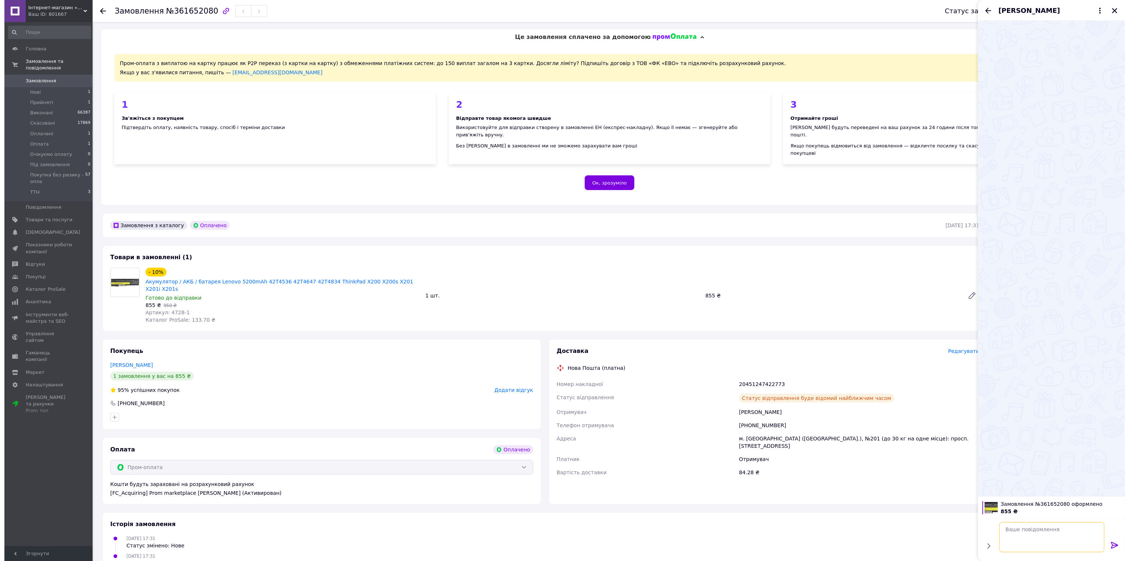
scroll to position [0, 0]
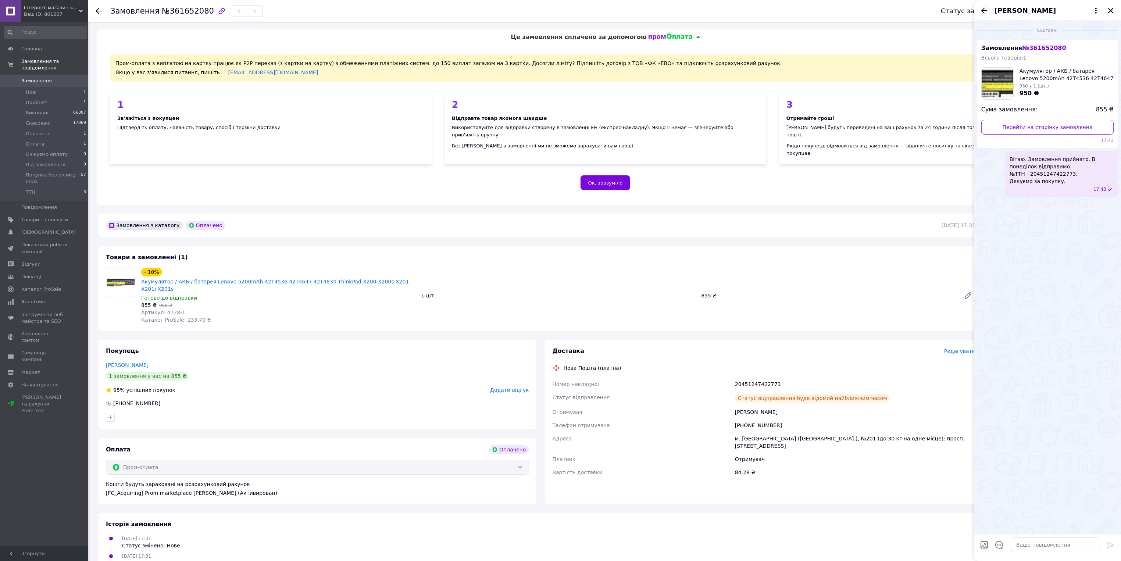
click at [985, 11] on icon "Назад" at bounding box center [984, 10] width 9 height 9
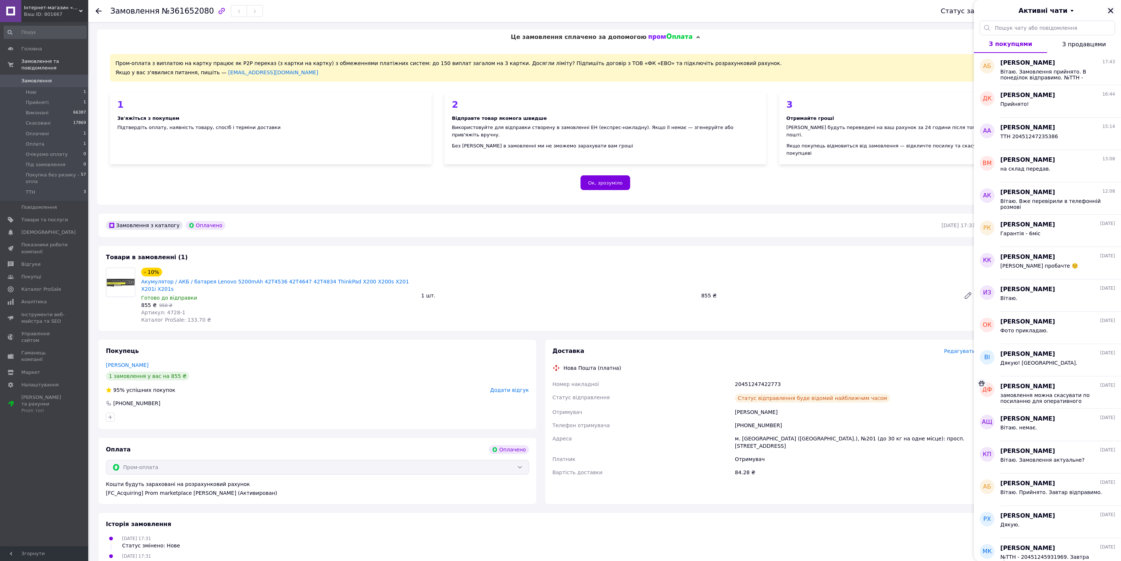
click at [1110, 14] on button "Закрити" at bounding box center [1110, 10] width 9 height 9
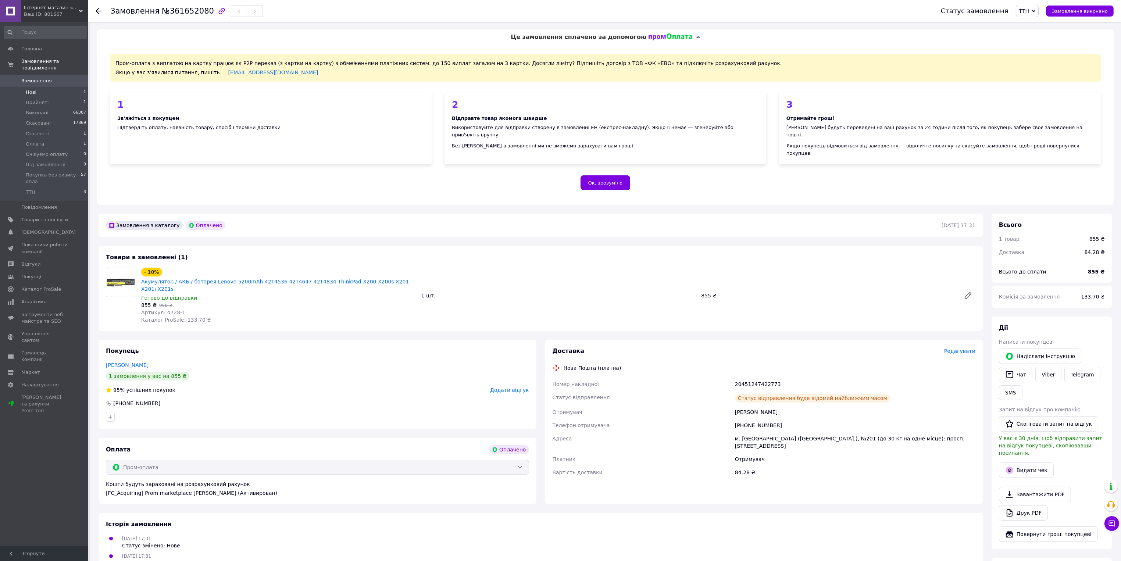
click at [63, 87] on li "Нові 1" at bounding box center [45, 92] width 90 height 10
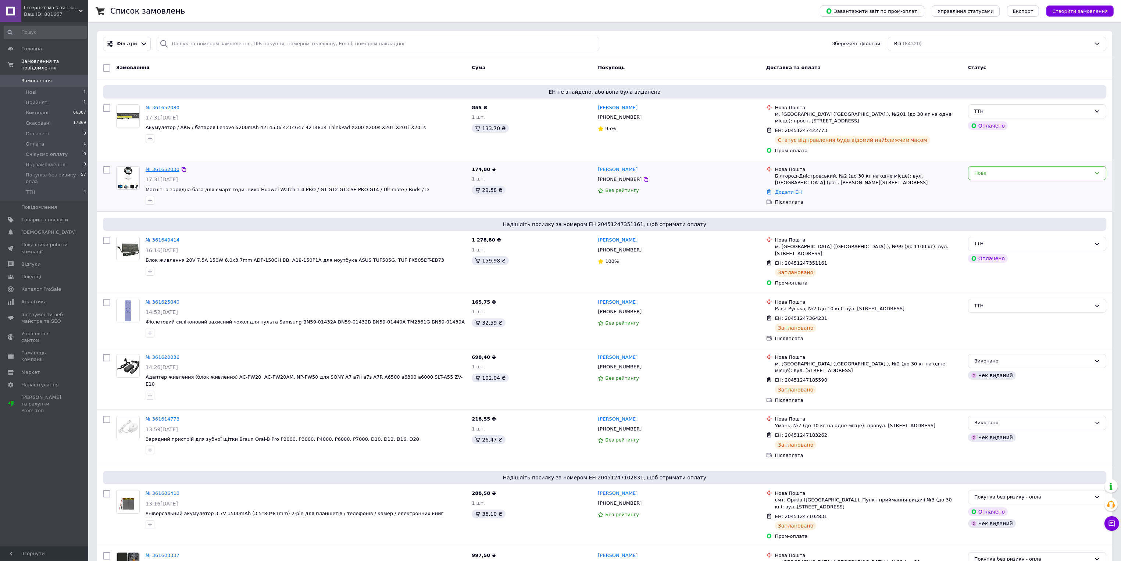
click at [150, 166] on link "№ 361652030" at bounding box center [163, 169] width 34 height 6
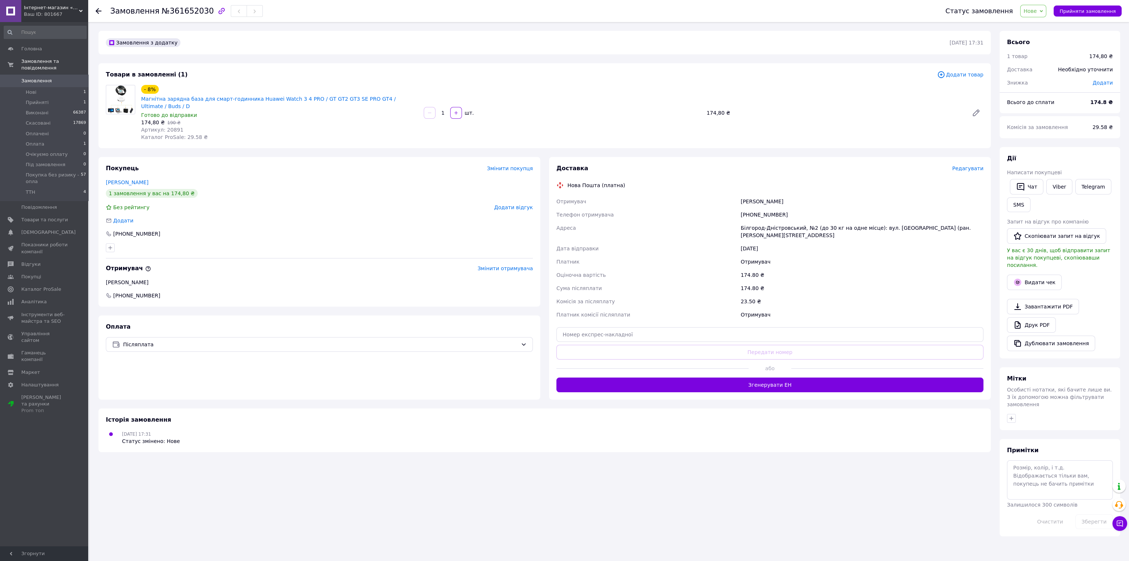
click at [1044, 12] on span "Нове" at bounding box center [1033, 11] width 26 height 12
click at [1044, 22] on li "Прийнято" at bounding box center [1058, 25] width 74 height 11
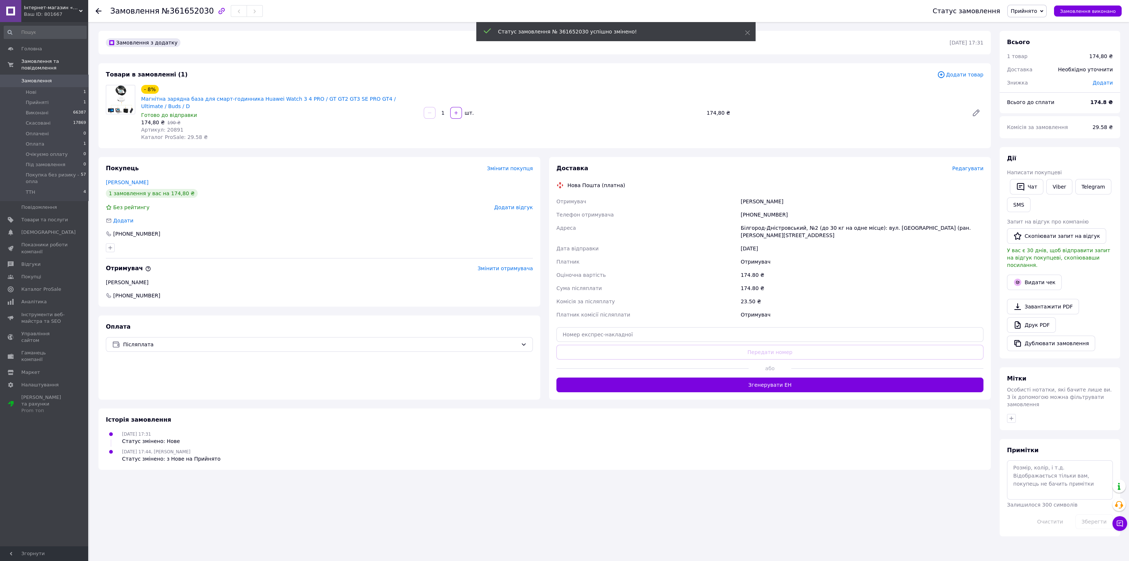
click at [1036, 14] on span "Прийнято" at bounding box center [1024, 11] width 26 height 6
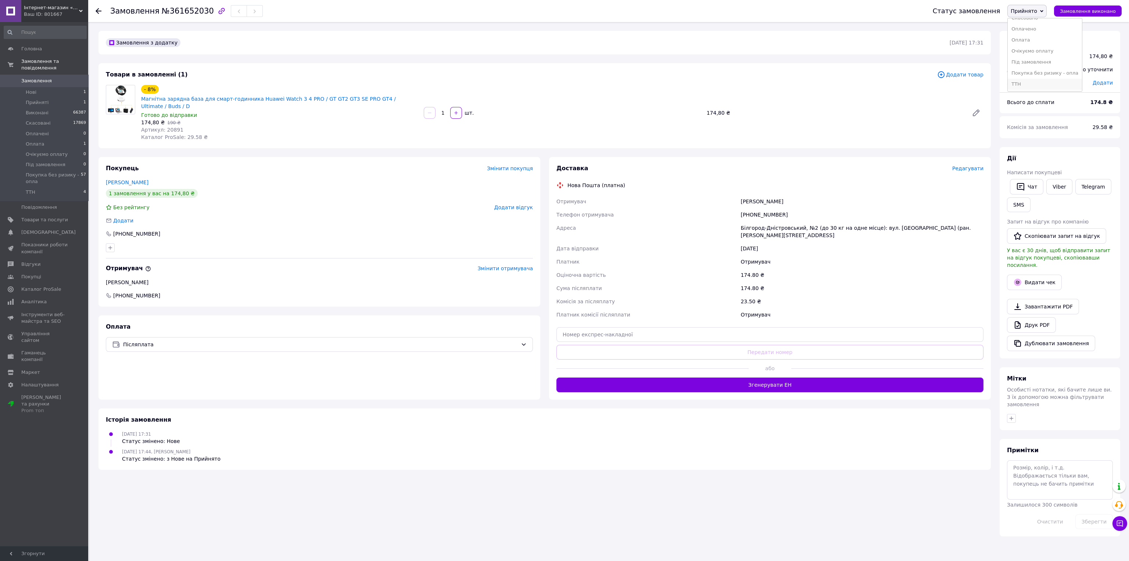
click at [1029, 85] on li "ТТН" at bounding box center [1045, 84] width 74 height 11
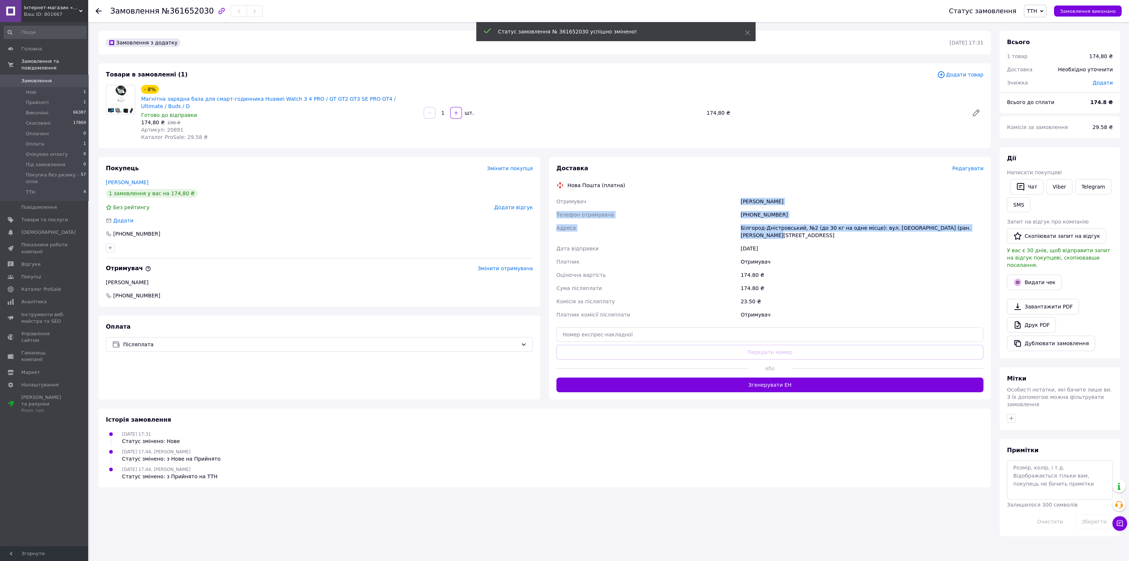
drag, startPoint x: 741, startPoint y: 193, endPoint x: 974, endPoint y: 222, distance: 234.1
click at [974, 222] on div "Отримувач Наумова Ірина Телефон отримувача +380961657352 Адреса Білгород-Дністр…" at bounding box center [770, 258] width 430 height 126
copy div "Наумова Ірина Телефон отримувача +380961657352 Адреса Білгород-Дністровський, №…"
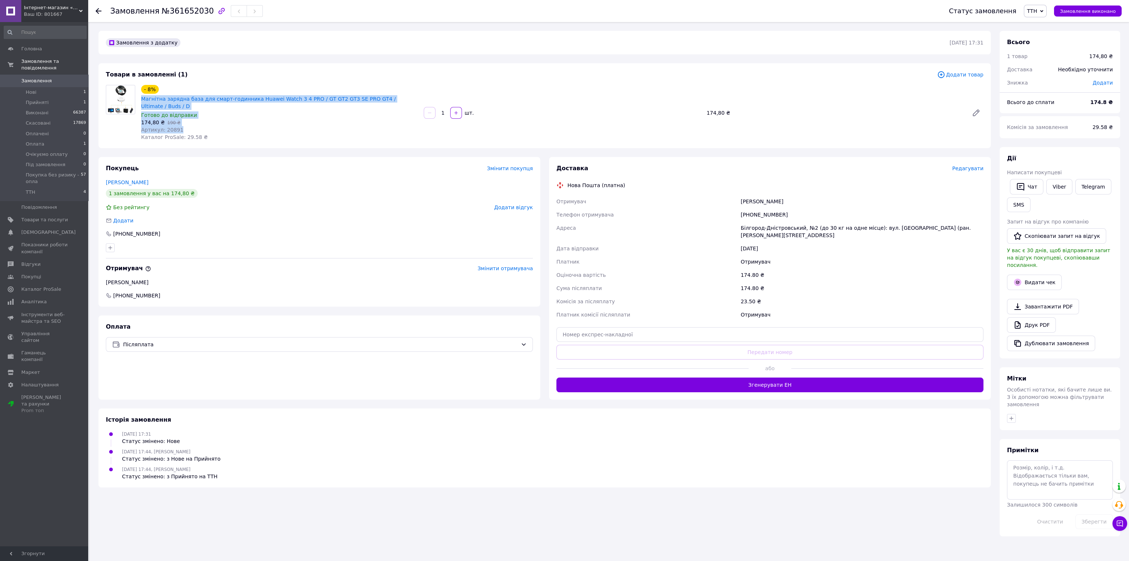
drag, startPoint x: 139, startPoint y: 100, endPoint x: 201, endPoint y: 118, distance: 65.0
click at [201, 118] on div "- 8% Магнітна зарядна база для смарт-годинника Huawei Watch 3 4 PRO / GT GT2 GT…" at bounding box center [279, 112] width 283 height 59
copy div "Магнітна зарядна база для смарт-годинника Huawei Watch 3 4 PRO / GT GT2 GT3 SE …"
click at [670, 327] on input "text" at bounding box center [769, 334] width 427 height 15
paste input "20451247424932"
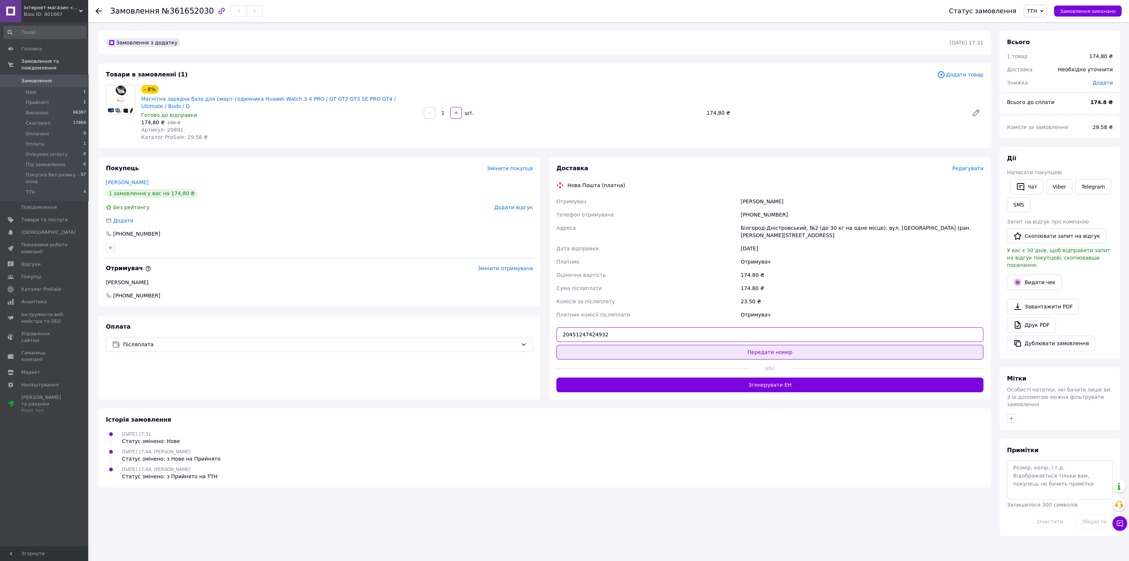
type input "20451247424932"
click at [674, 345] on button "Передати номер" at bounding box center [769, 352] width 427 height 15
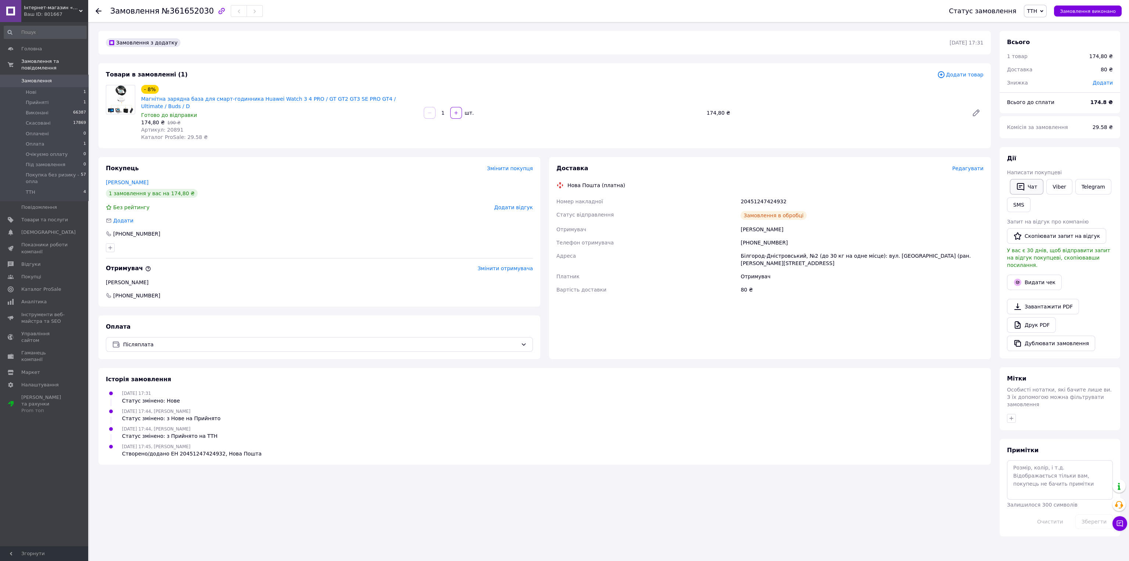
click at [1027, 183] on button "Чат" at bounding box center [1026, 186] width 33 height 15
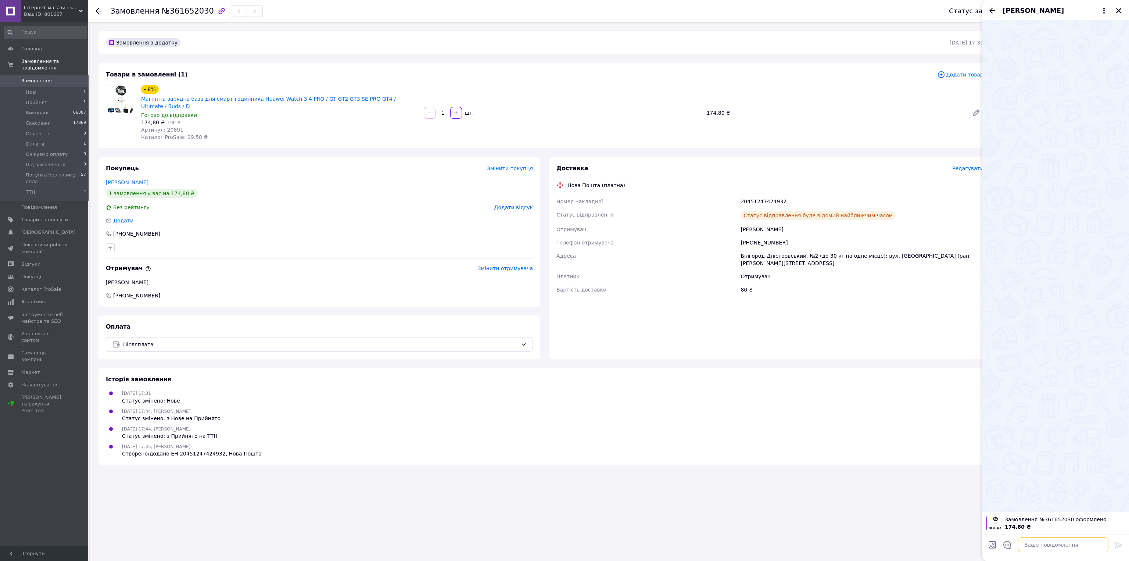
click at [1033, 542] on textarea at bounding box center [1063, 544] width 90 height 15
paste textarea "20451247424932"
type textarea "Вітаю. №ТТН - 20451247424932. Дякуємо за покупку."
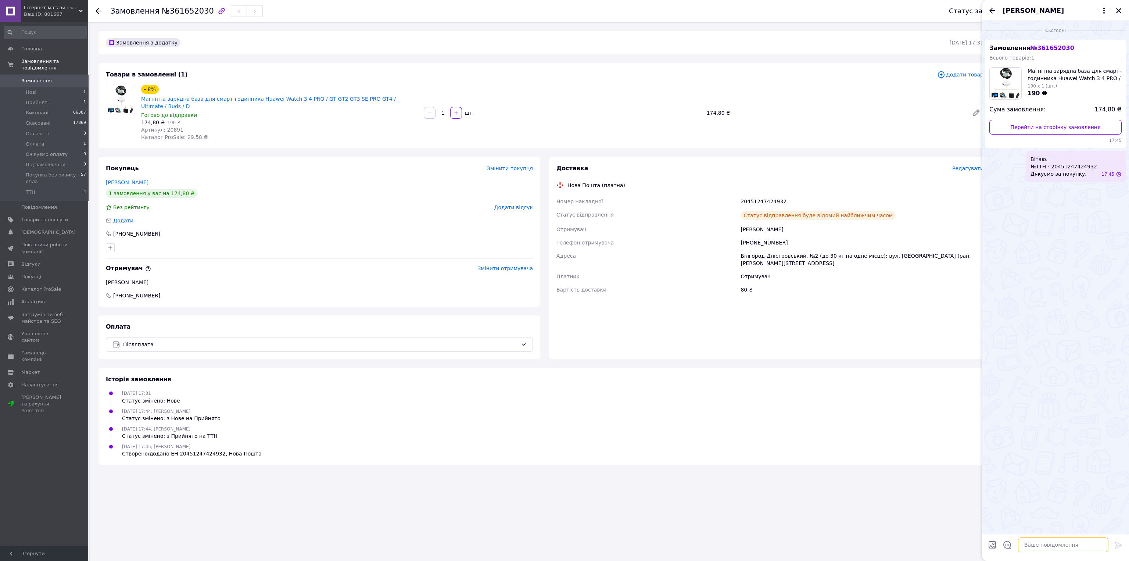
scroll to position [0, 0]
click at [992, 11] on icon "Назад" at bounding box center [992, 10] width 9 height 9
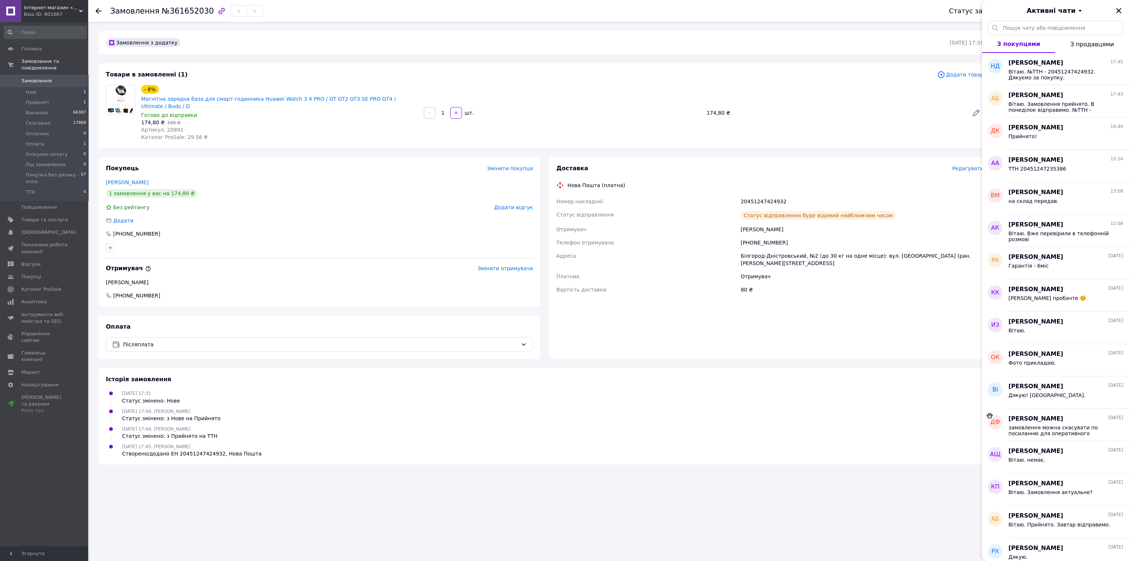
click at [29, 78] on span "Замовлення" at bounding box center [36, 81] width 31 height 7
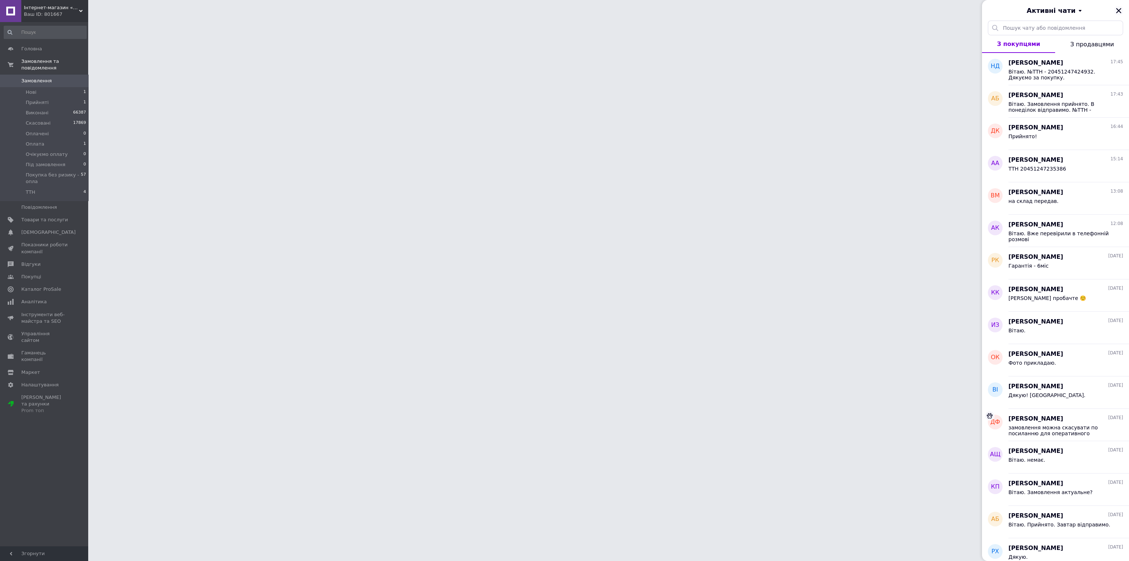
click at [1120, 12] on icon "Закрити" at bounding box center [1119, 10] width 7 height 7
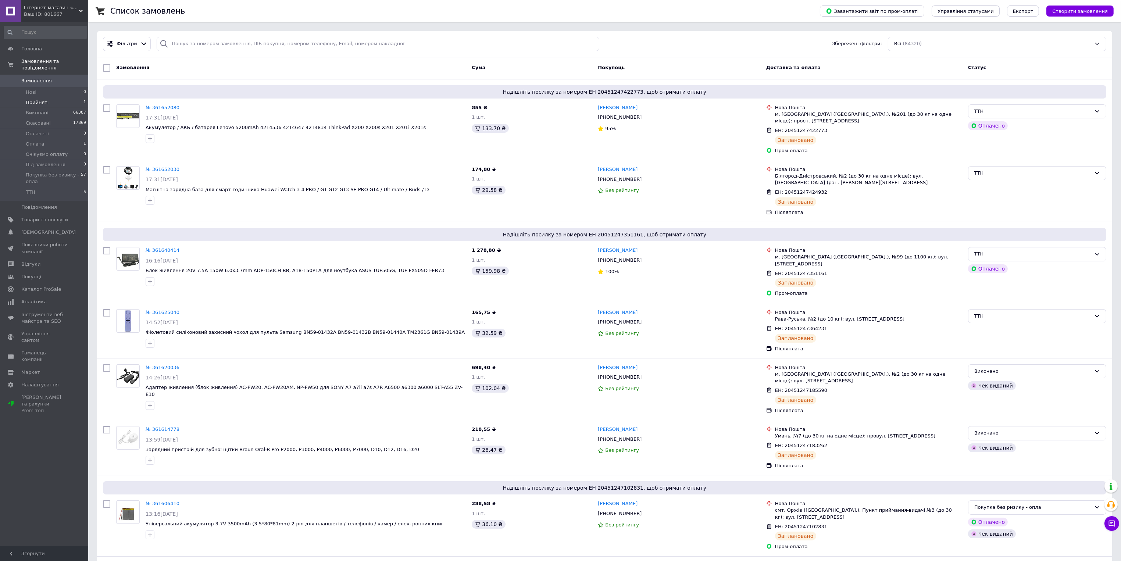
click at [64, 97] on li "Прийняті 1" at bounding box center [45, 102] width 90 height 10
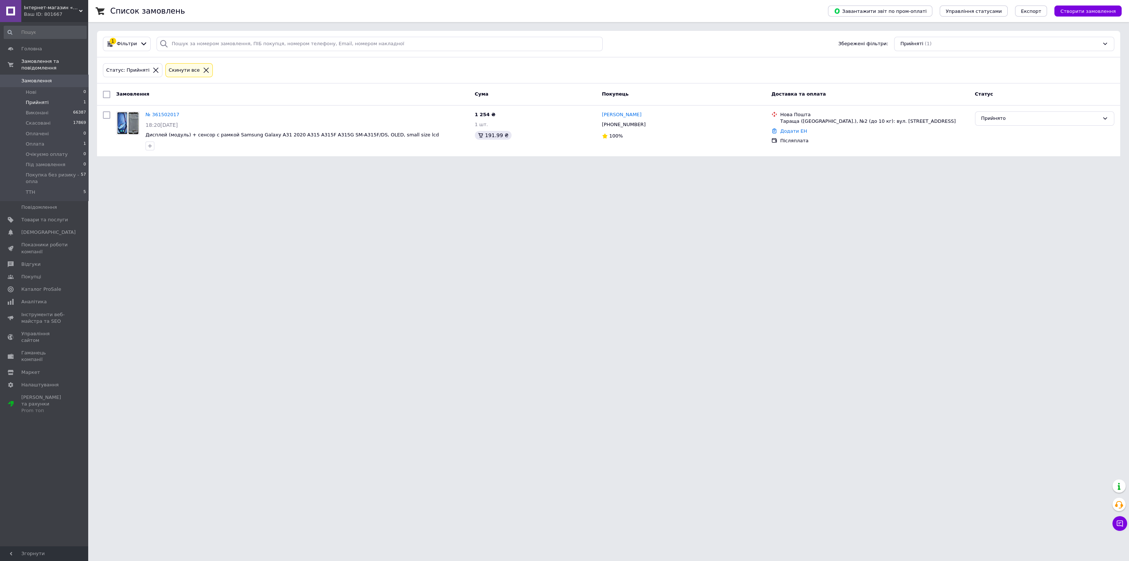
click at [790, 165] on html "Інтернет-магазин «ITgoods» Ваш ID: 801667 Сайт Інтернет-магазин «ITgoods» Кабін…" at bounding box center [564, 82] width 1129 height 165
click at [64, 97] on li "Прийняті 1" at bounding box center [45, 102] width 90 height 10
click at [39, 87] on li "Нові 0" at bounding box center [45, 92] width 90 height 10
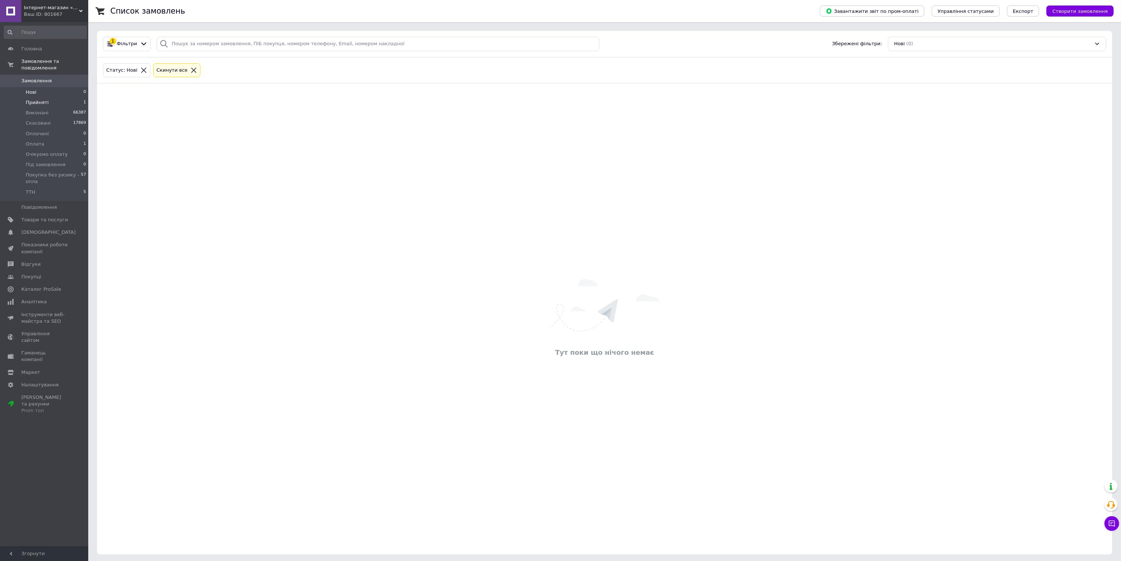
click at [50, 97] on li "Прийняті 1" at bounding box center [45, 102] width 90 height 10
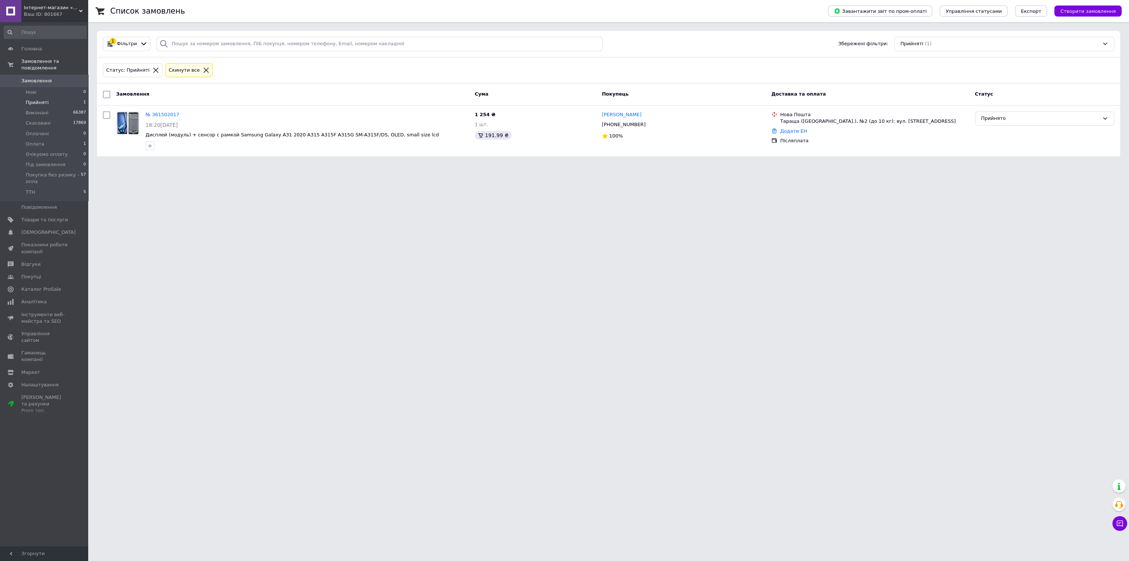
click at [362, 165] on html "Інтернет-магазин «ITgoods» Ваш ID: 801667 Сайт Інтернет-магазин «ITgoods» Кабін…" at bounding box center [564, 82] width 1129 height 165
click at [51, 87] on li "Нові 0" at bounding box center [45, 92] width 90 height 10
click at [167, 114] on link "№ 361654604" at bounding box center [164, 115] width 37 height 6
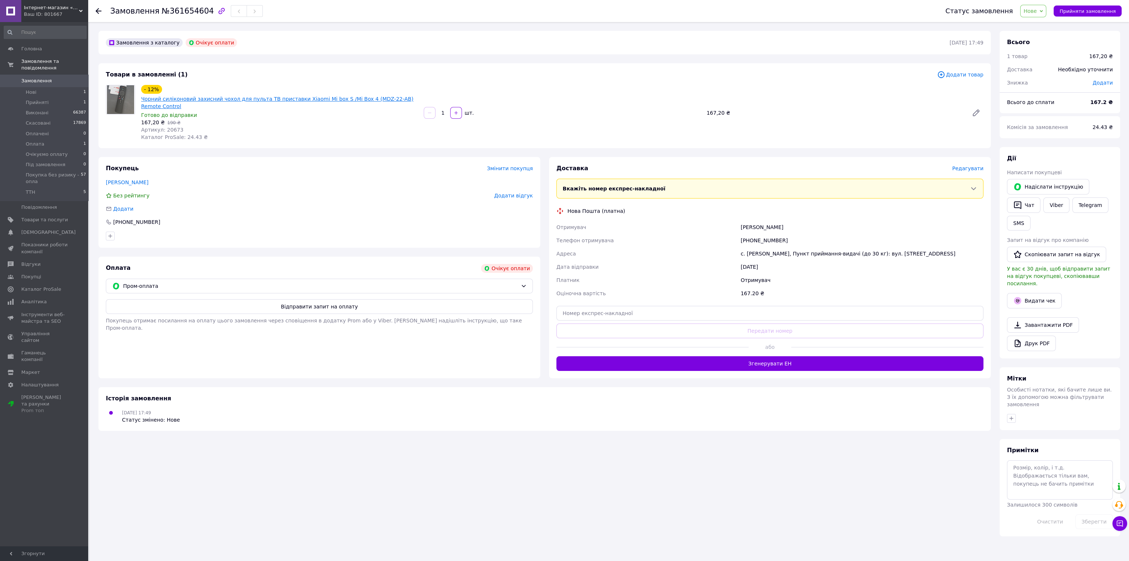
click at [352, 99] on link "Чорний силіконовий захисний чохол для пульта ТВ приставки Xiaomi Mi box S /Mi B…" at bounding box center [277, 102] width 272 height 13
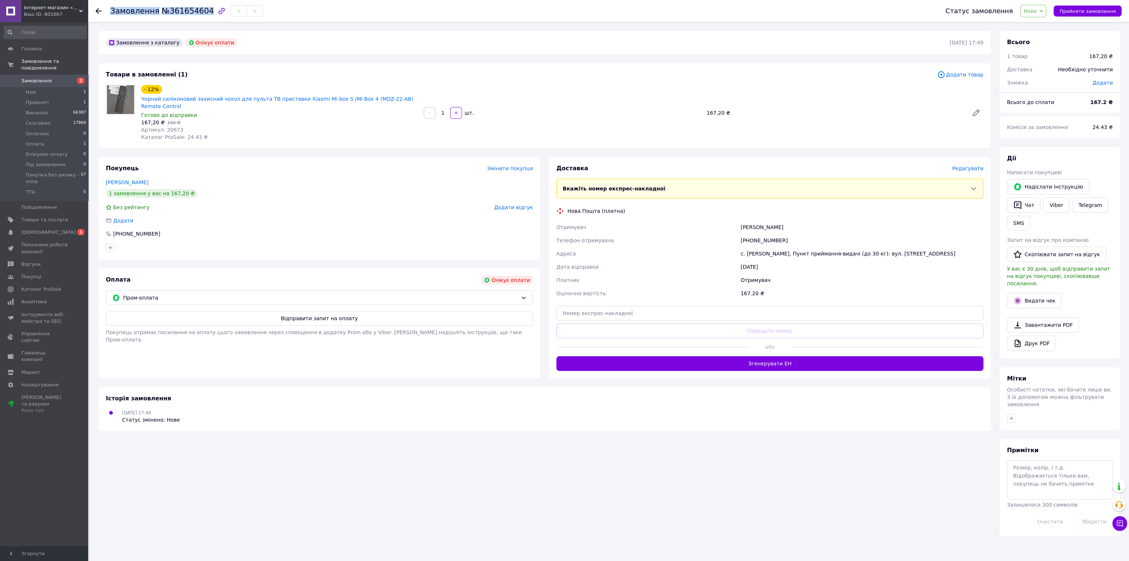
drag, startPoint x: 200, startPoint y: 11, endPoint x: 107, endPoint y: 11, distance: 92.6
click at [107, 11] on div "Замовлення №361654604 Статус замовлення Нове Прийнято Виконано Скасовано Оплаче…" at bounding box center [609, 11] width 1026 height 22
copy h1 "Замовлення №361654604"
drag, startPoint x: 762, startPoint y: 481, endPoint x: 537, endPoint y: 273, distance: 305.9
click at [759, 476] on div "Замовлення з каталогу Очікує оплати 12.09.2025 | 17:49 Товари в замовленні (1) …" at bounding box center [544, 283] width 901 height 505
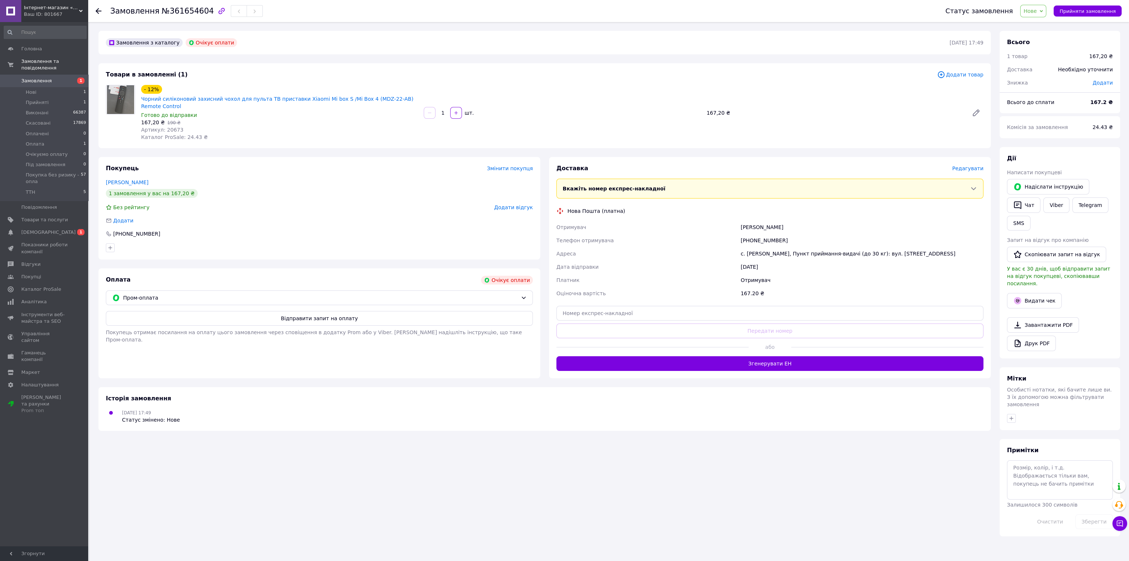
drag, startPoint x: 817, startPoint y: 455, endPoint x: 710, endPoint y: 325, distance: 169.0
click at [816, 455] on div "Замовлення з каталогу Очікує оплати 12.09.2025 | 17:49 Товари в замовленні (1) …" at bounding box center [544, 283] width 901 height 505
drag, startPoint x: 167, startPoint y: 107, endPoint x: 141, endPoint y: 100, distance: 27.2
click at [141, 100] on span "Чорний силіконовий захисний чохол для пульта ТВ приставки Xiaomi Mi box S /Mi B…" at bounding box center [279, 102] width 277 height 15
copy link "Чорний силіконовий захисний чохол для пульта ТВ приставки Xiaomi Mi box S /Mi B…"
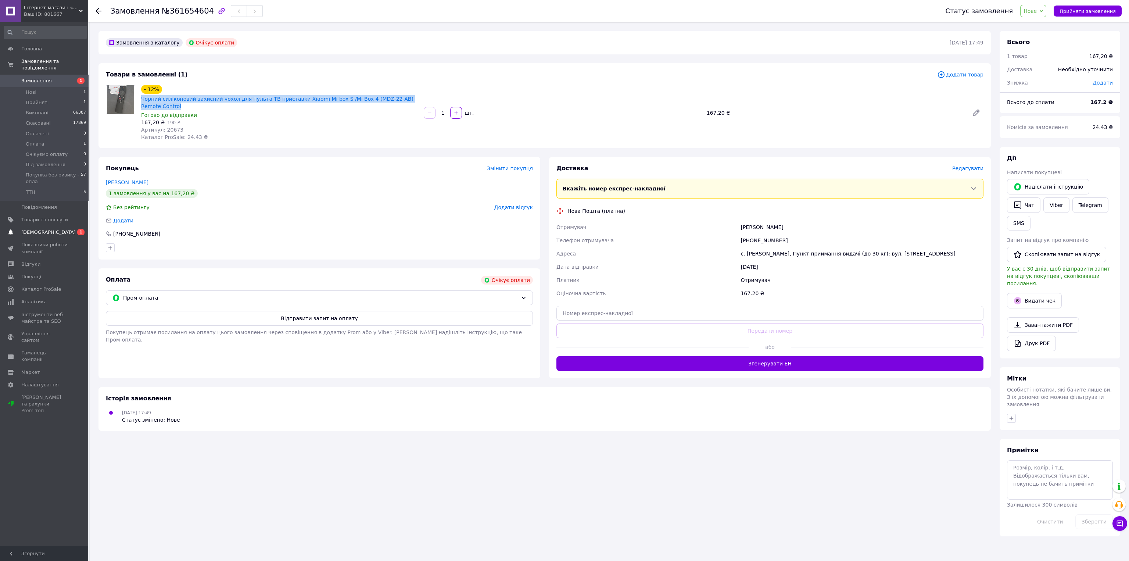
click at [47, 229] on span "[DEMOGRAPHIC_DATA]" at bounding box center [48, 232] width 54 height 7
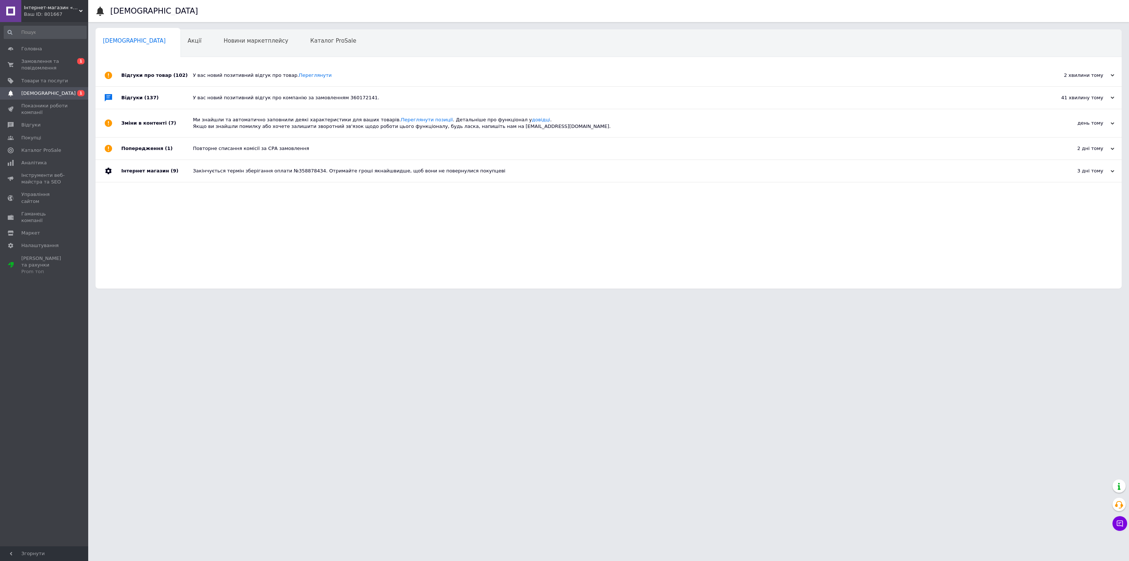
click at [230, 76] on div "У вас новий позитивний відгук про товар. Переглянути" at bounding box center [617, 75] width 848 height 7
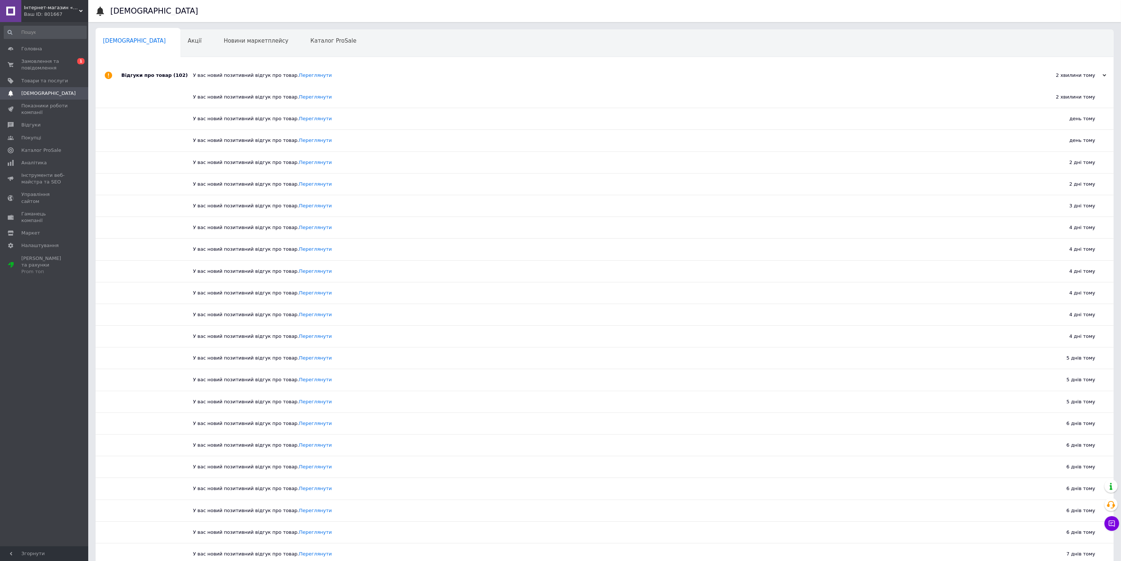
click at [229, 76] on div "У вас новий позитивний відгук про товар. Переглянути" at bounding box center [612, 75] width 839 height 7
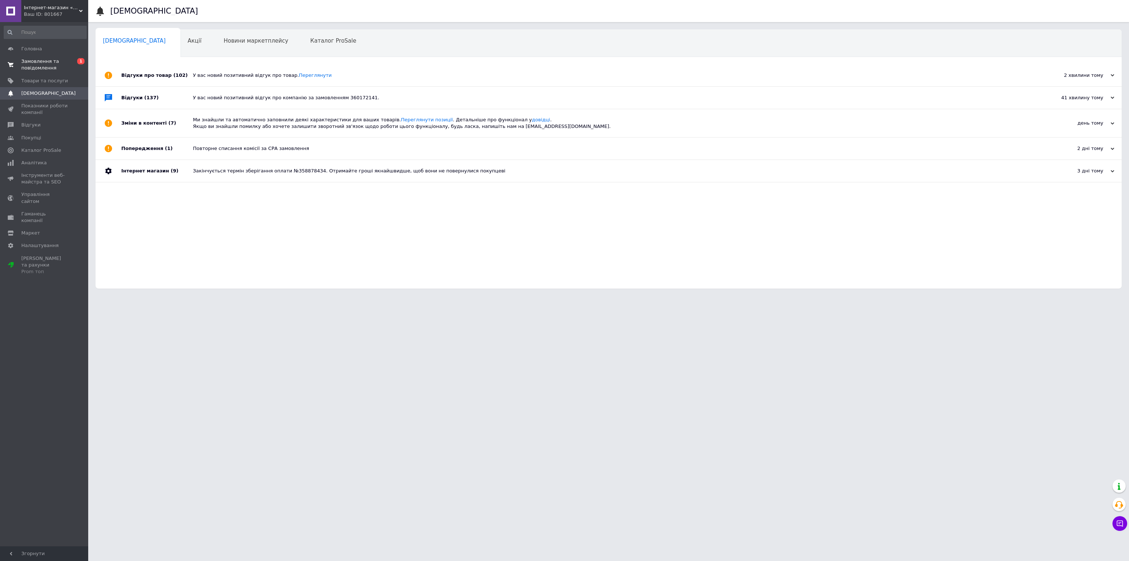
click at [57, 66] on span "Замовлення та повідомлення" at bounding box center [44, 64] width 47 height 13
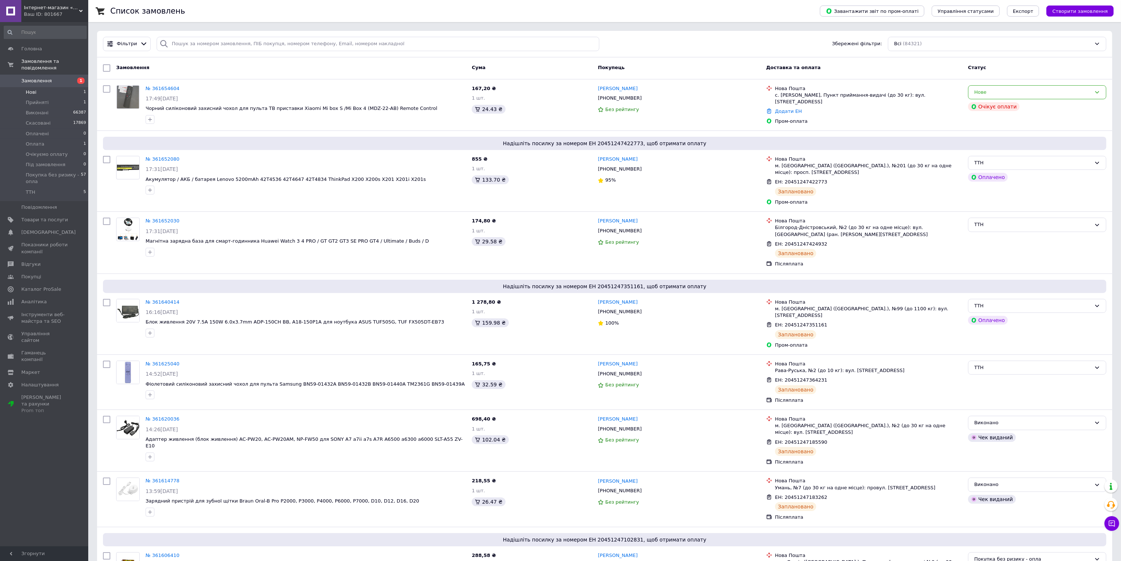
click at [61, 87] on li "Нові 1" at bounding box center [45, 92] width 90 height 10
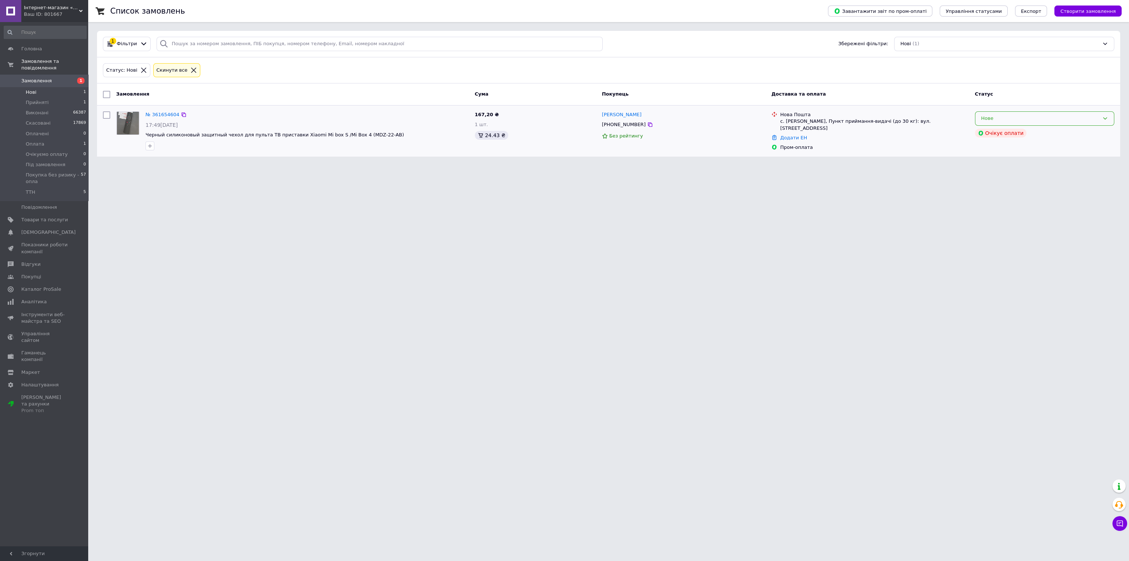
click at [990, 119] on div "Нове" at bounding box center [1040, 119] width 118 height 8
click at [991, 135] on li "Прийнято" at bounding box center [1044, 134] width 139 height 14
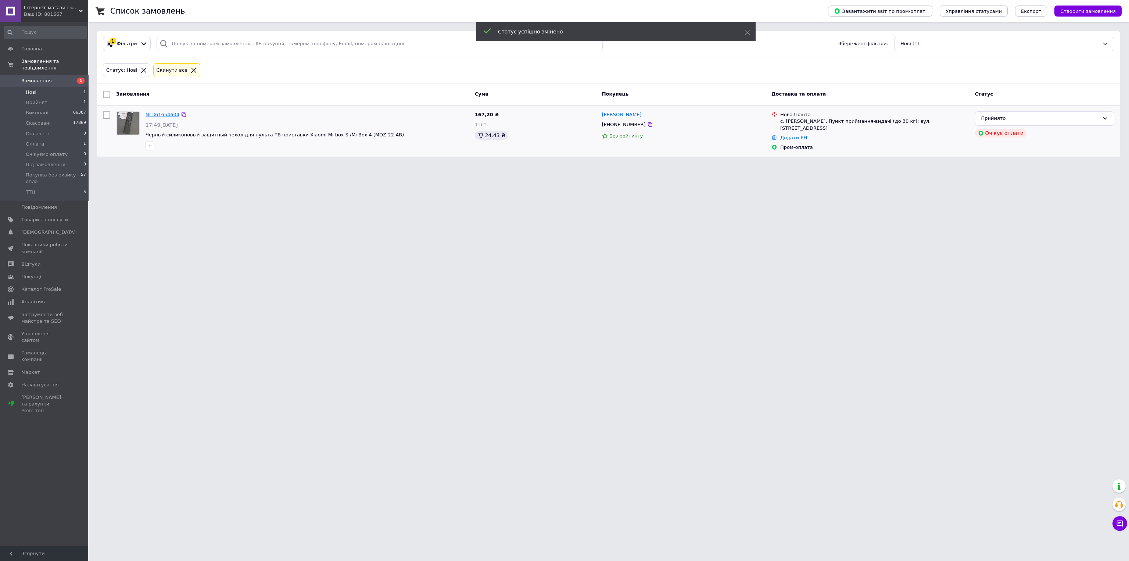
click at [162, 115] on link "№ 361654604" at bounding box center [163, 115] width 34 height 6
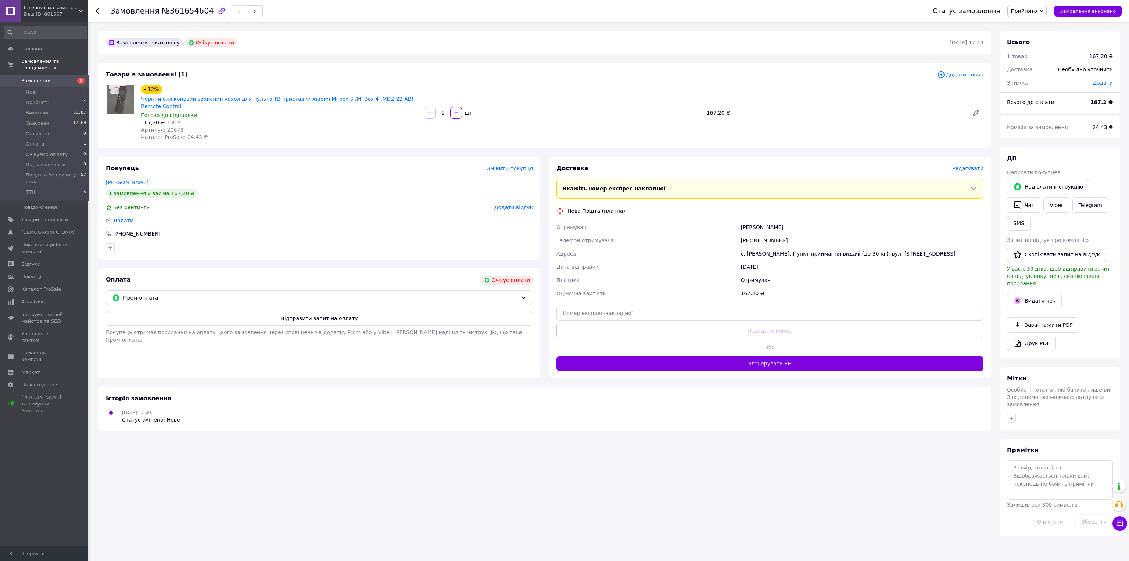
click at [817, 433] on div "Замовлення з каталогу Очікує оплати 12.09.2025 | 17:49 Товари в замовленні (1) …" at bounding box center [544, 283] width 901 height 505
click at [253, 297] on span "Пром-оплата" at bounding box center [320, 298] width 395 height 8
click at [148, 326] on span "Післяплата" at bounding box center [325, 327] width 404 height 7
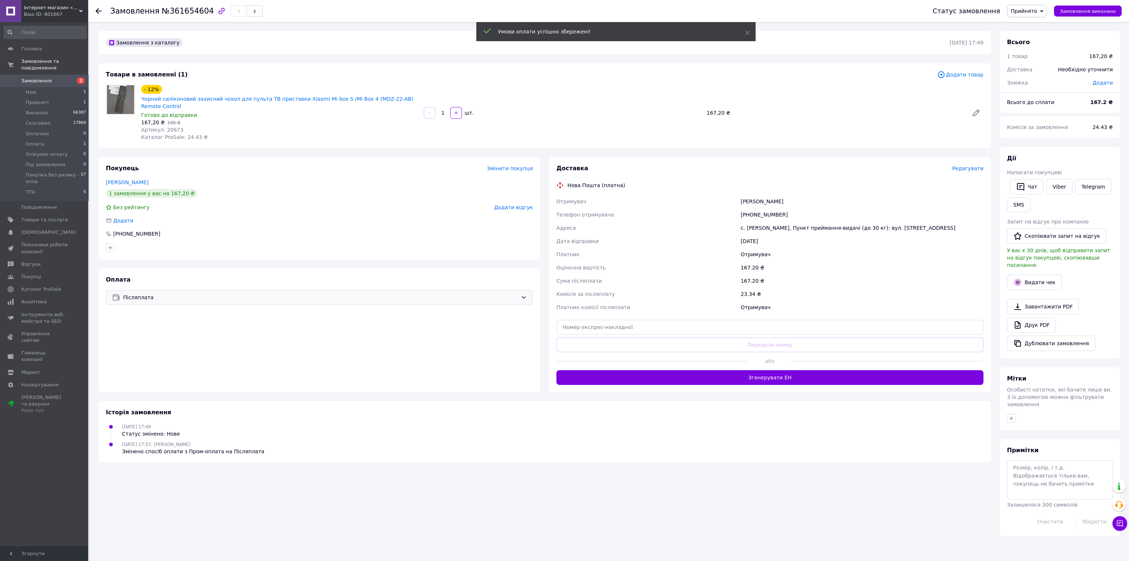
click at [1034, 11] on span "Прийнято" at bounding box center [1024, 11] width 26 height 6
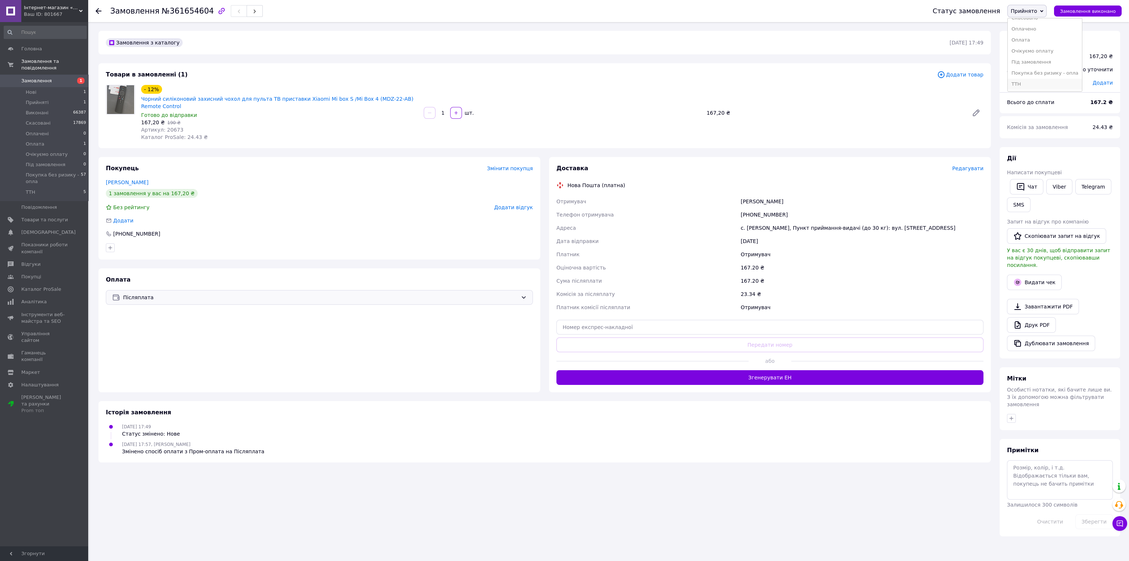
click at [1028, 85] on li "ТТН" at bounding box center [1045, 84] width 74 height 11
drag, startPoint x: 741, startPoint y: 200, endPoint x: 912, endPoint y: 230, distance: 173.5
click at [912, 230] on div "Отримувач Лісакова Даша Телефон отримувача +380688924725 Адреса с. Дранка, Пунк…" at bounding box center [770, 254] width 430 height 119
copy div "Лісакова Даша Телефон отримувача +380688924725 Адреса с. Дранка, Пункт прийманн…"
drag, startPoint x: 178, startPoint y: 130, endPoint x: 138, endPoint y: 99, distance: 50.6
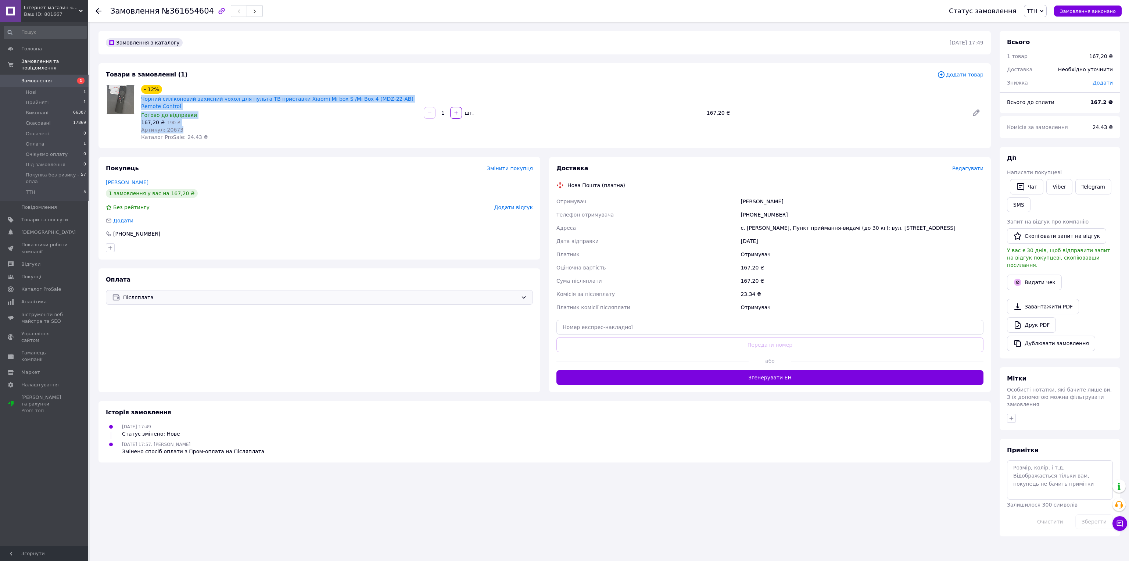
click at [138, 99] on div "- 12% Чорний силіконовий захисний чохол для пульта ТВ приставки Xiaomi Mi box S…" at bounding box center [279, 112] width 283 height 59
copy div "Чорний силіконовий захисний чохол для пульта ТВ приставки Xiaomi Mi box S /Mi B…"
click at [657, 324] on input "text" at bounding box center [769, 327] width 427 height 15
paste input "20451247435016"
type input "20451247435016"
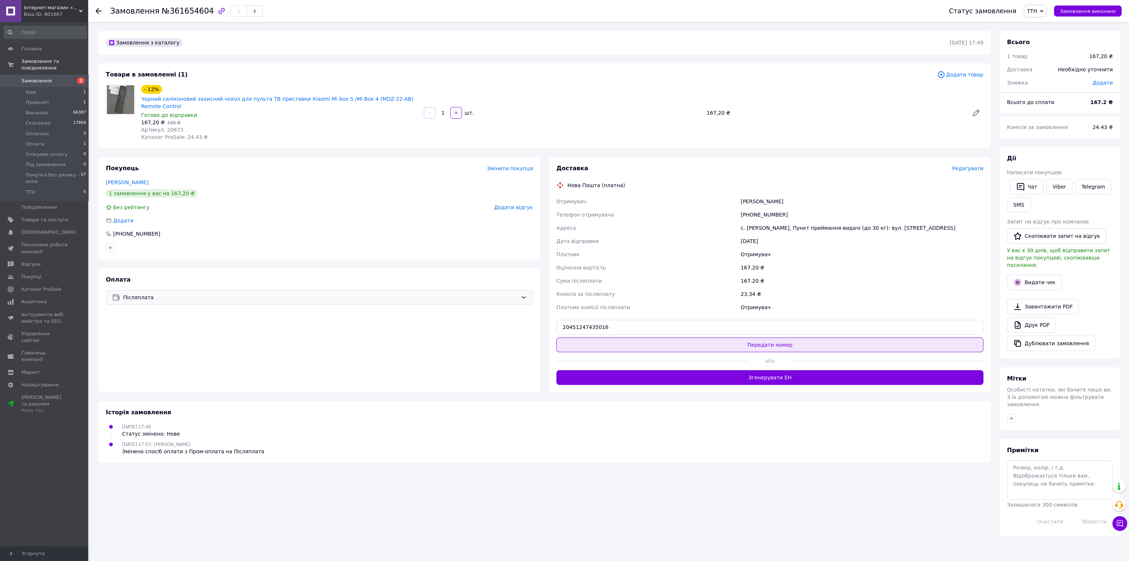
click at [668, 351] on button "Передати номер" at bounding box center [769, 344] width 427 height 15
